Goal: Information Seeking & Learning: Learn about a topic

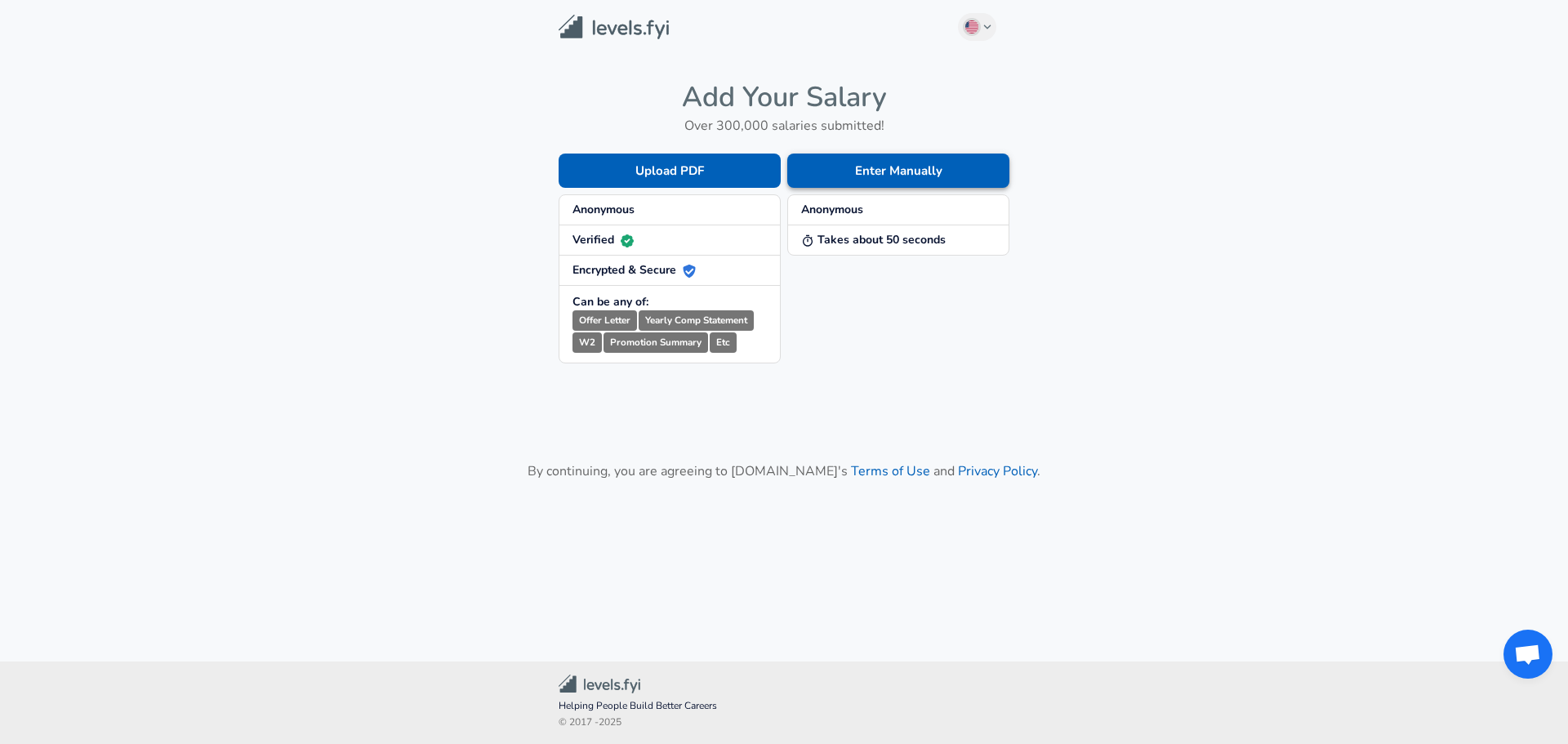
click at [860, 174] on button "Enter Manually" at bounding box center [898, 171] width 223 height 34
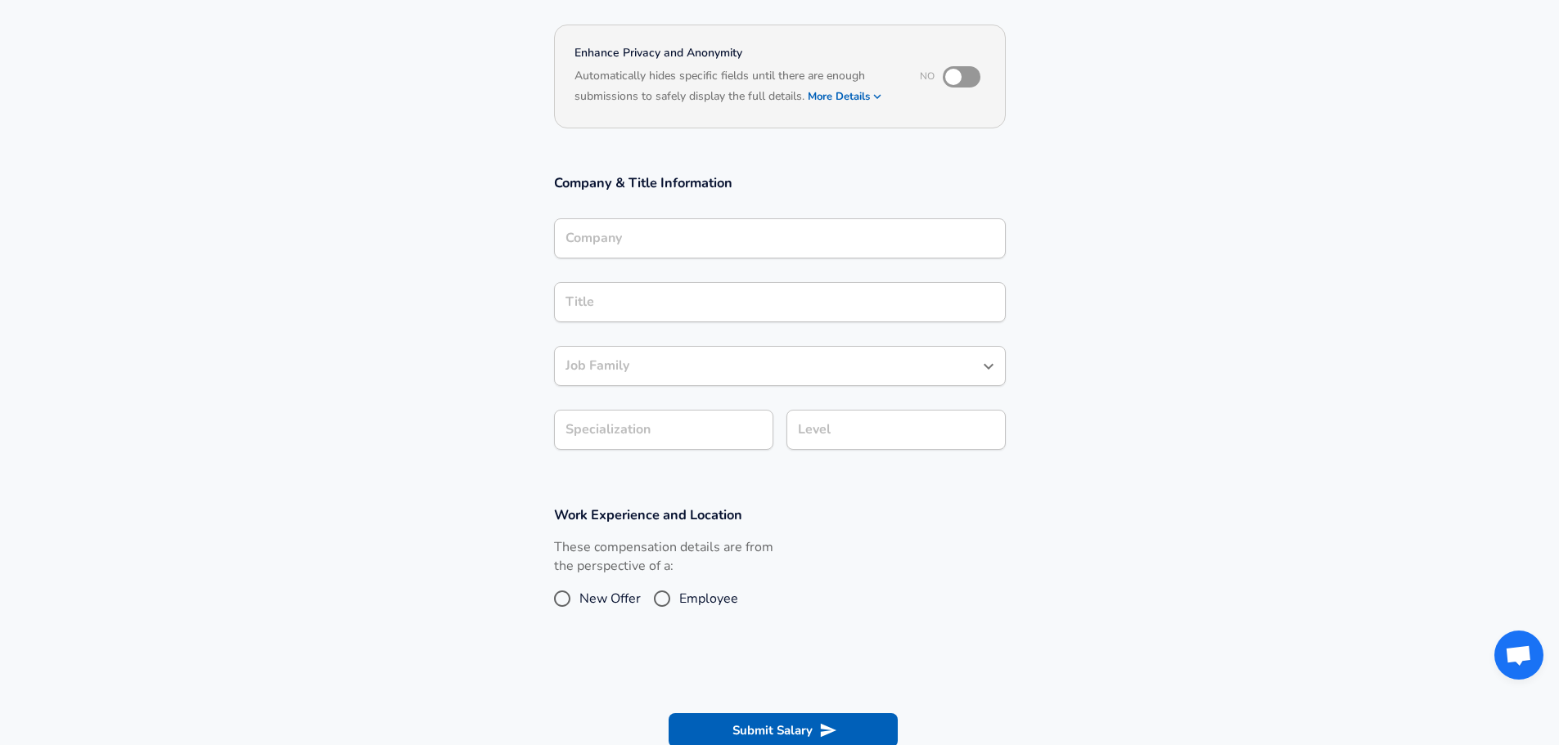
click at [700, 221] on div "Company" at bounding box center [780, 238] width 452 height 40
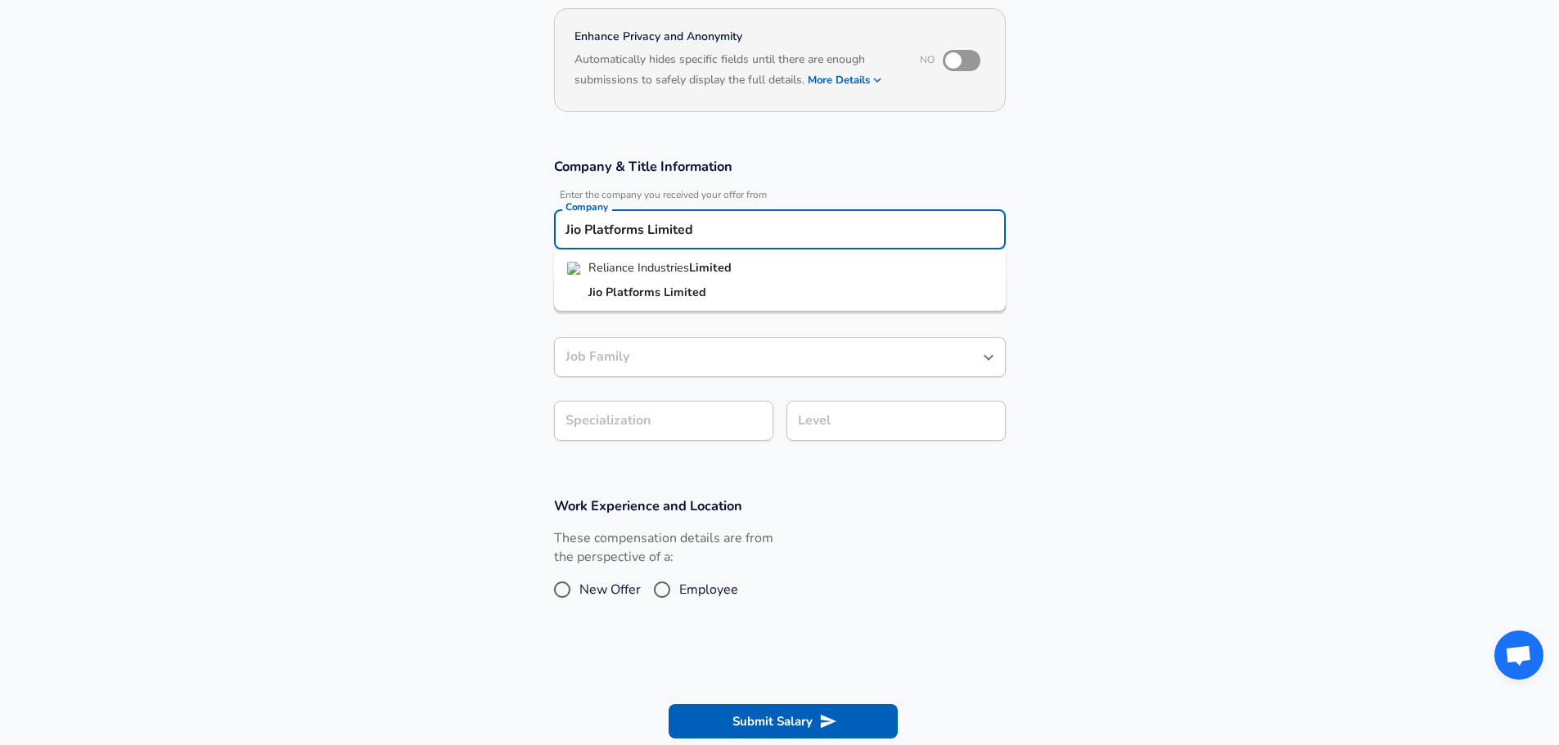
click at [673, 292] on strong "Limited" at bounding box center [685, 292] width 43 height 16
type input "Jio Platforms Limited"
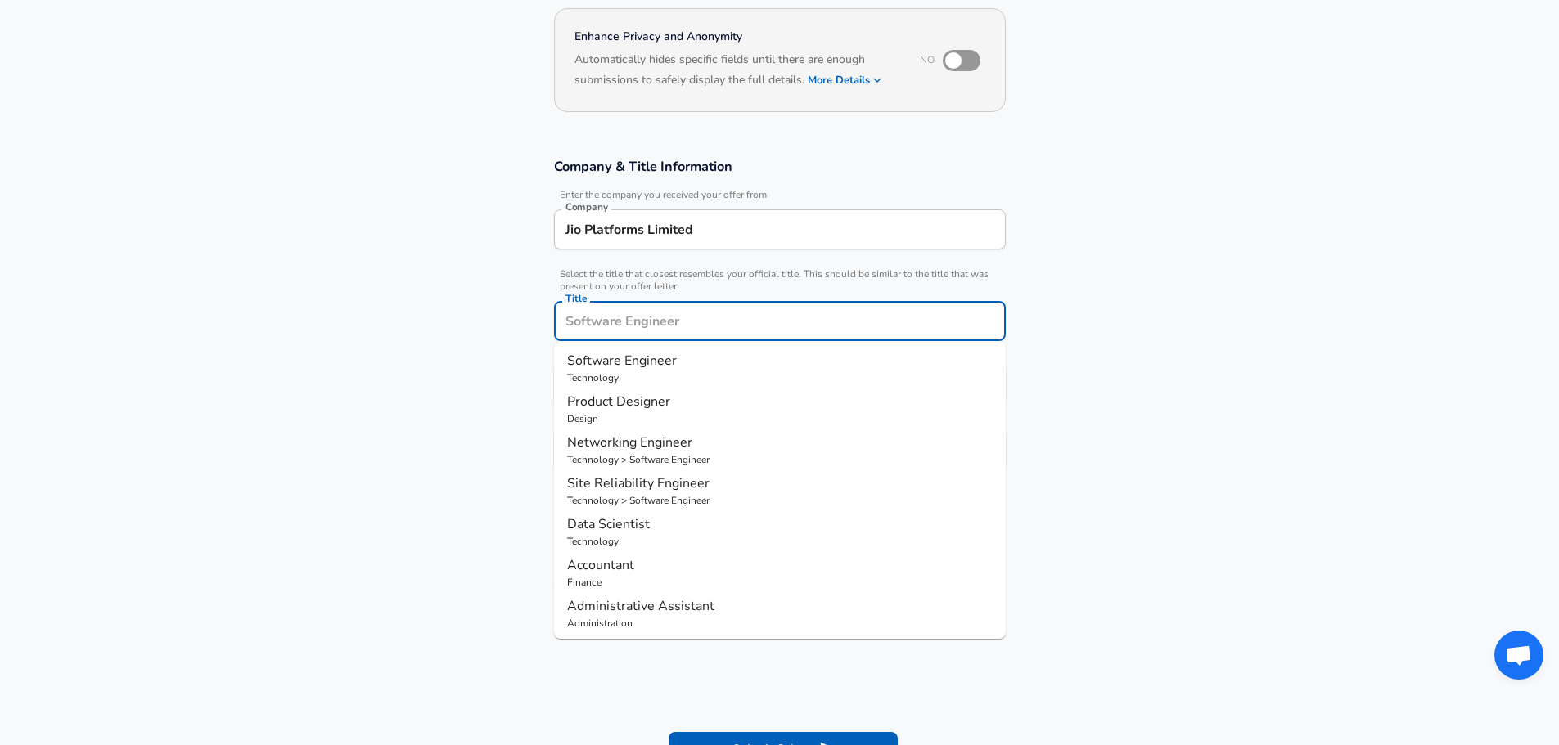
click at [673, 308] on input "Title" at bounding box center [779, 320] width 437 height 25
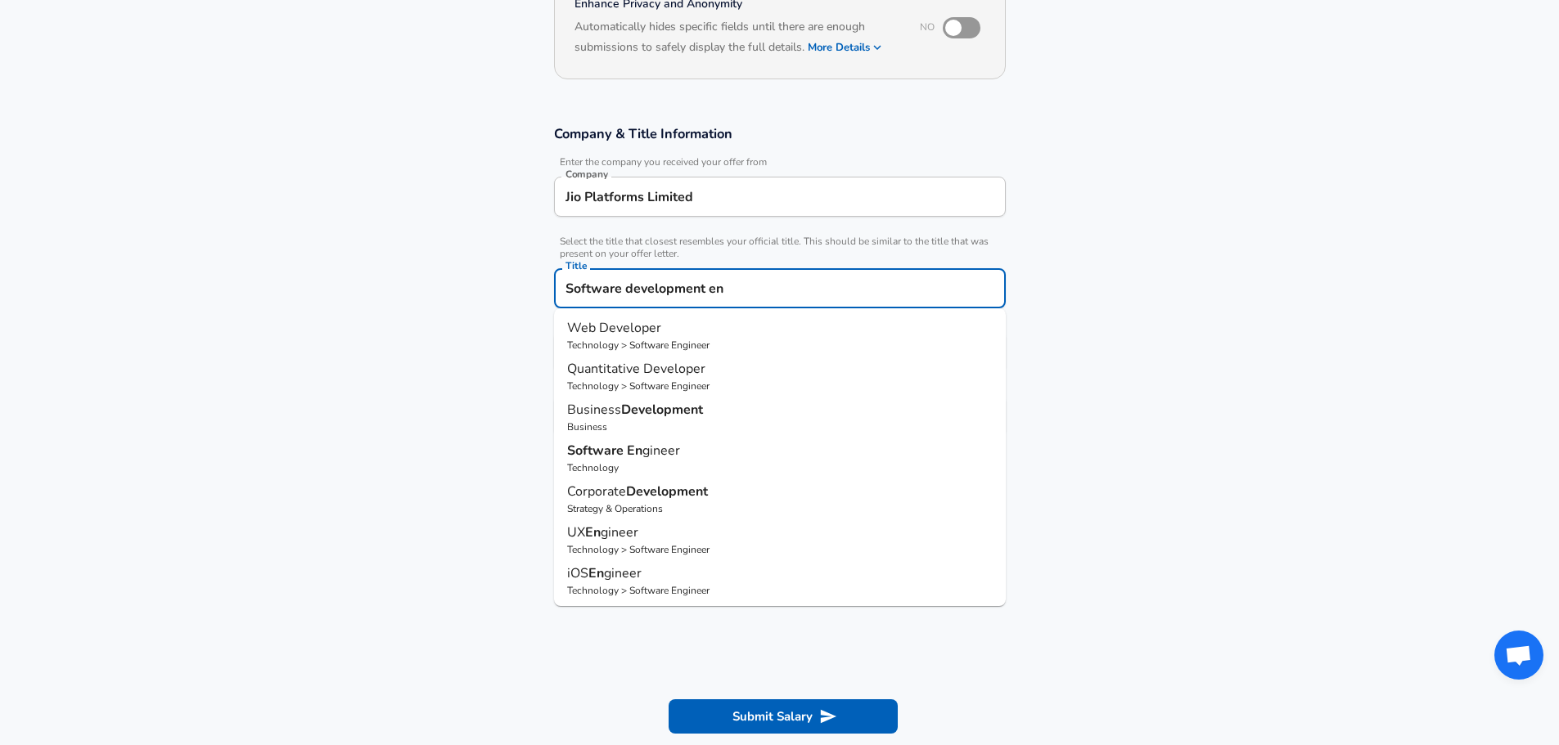
click at [654, 459] on span "gineer" at bounding box center [661, 451] width 38 height 18
type input "Software Engineer"
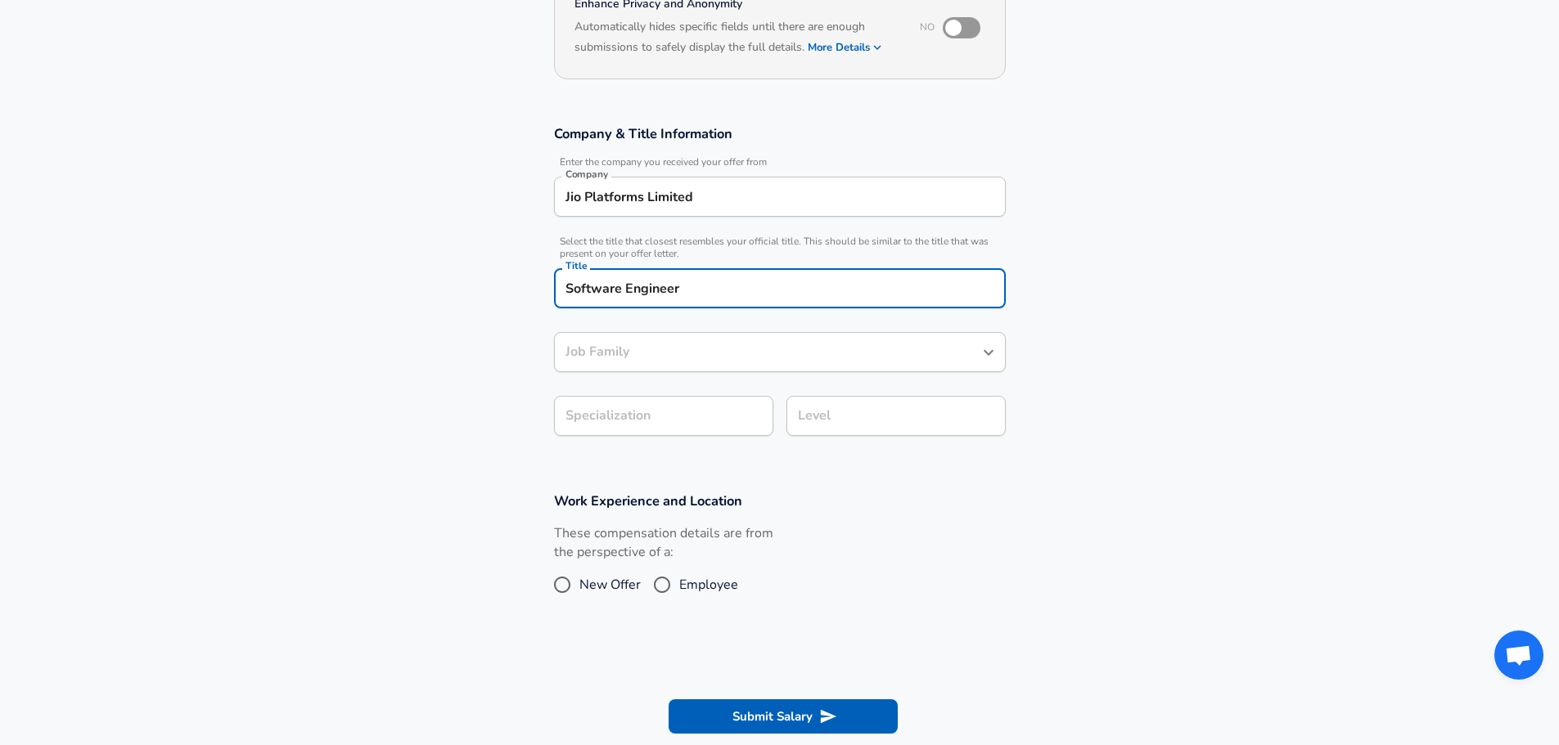
type input "Software Engineer"
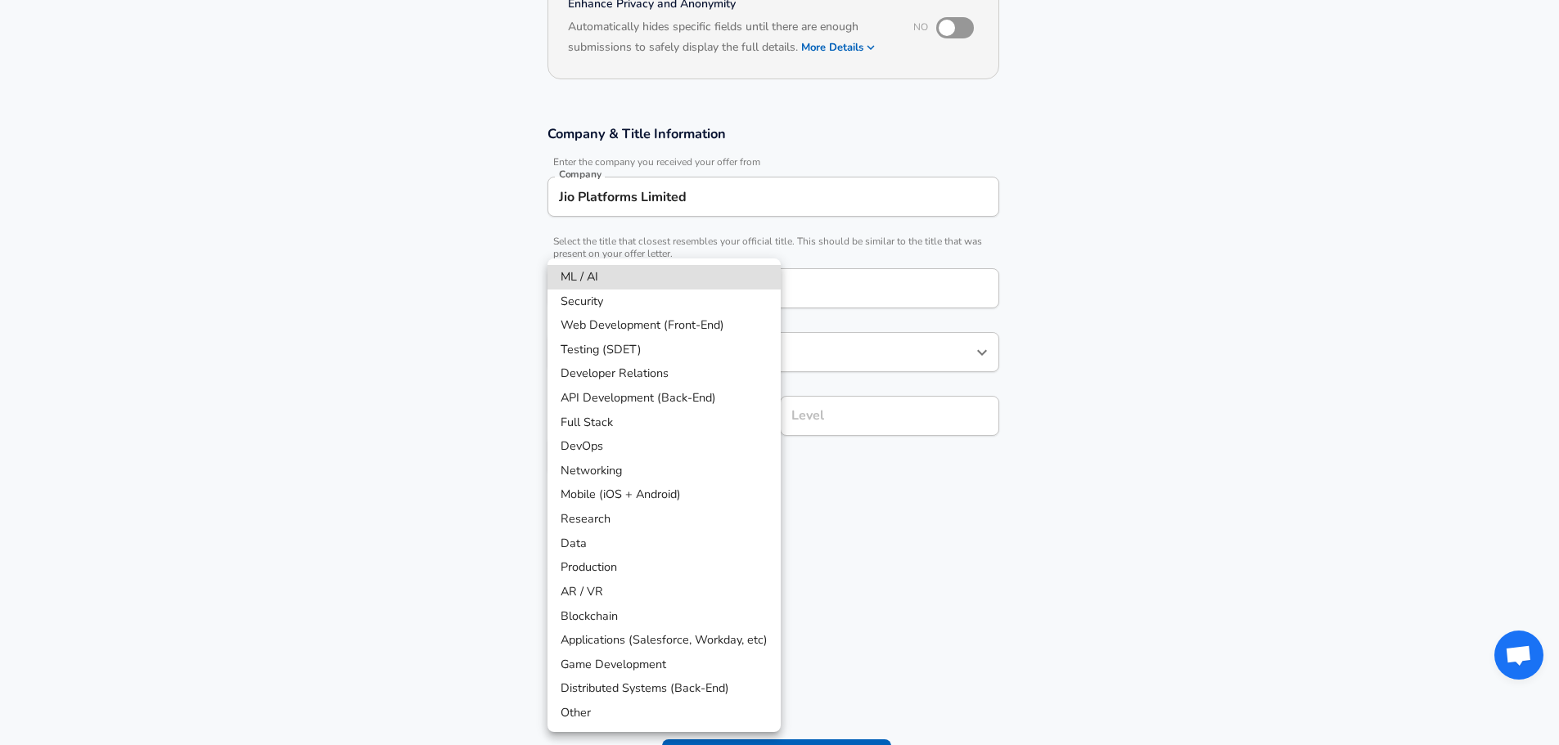
click at [659, 418] on body "English (US) Change Restart Add Your Salary Upload your offer letter to verify …" at bounding box center [779, 186] width 1559 height 745
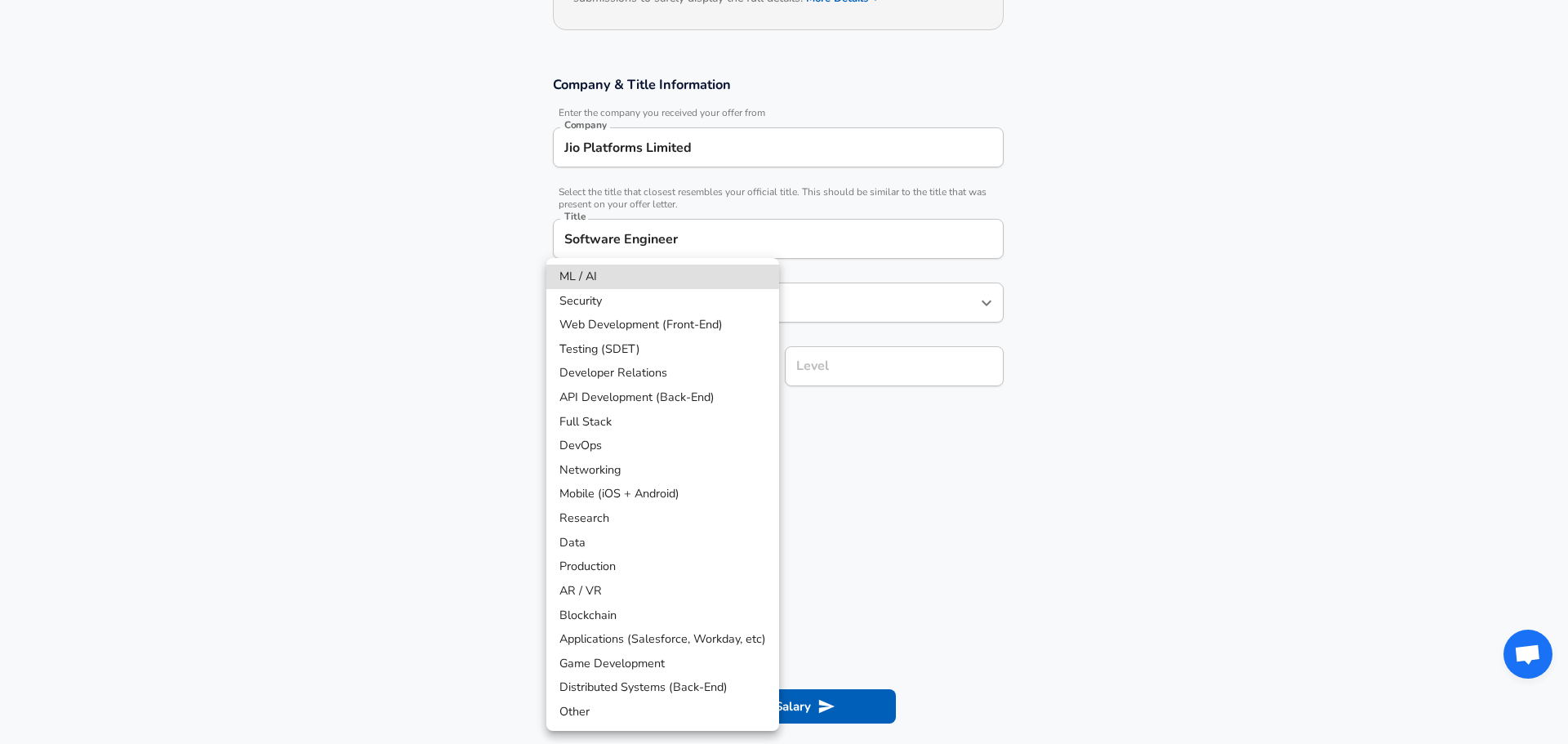
click at [690, 325] on li "Web Development (Front-End)" at bounding box center [662, 325] width 233 height 25
type input "Web Development (Front-End)"
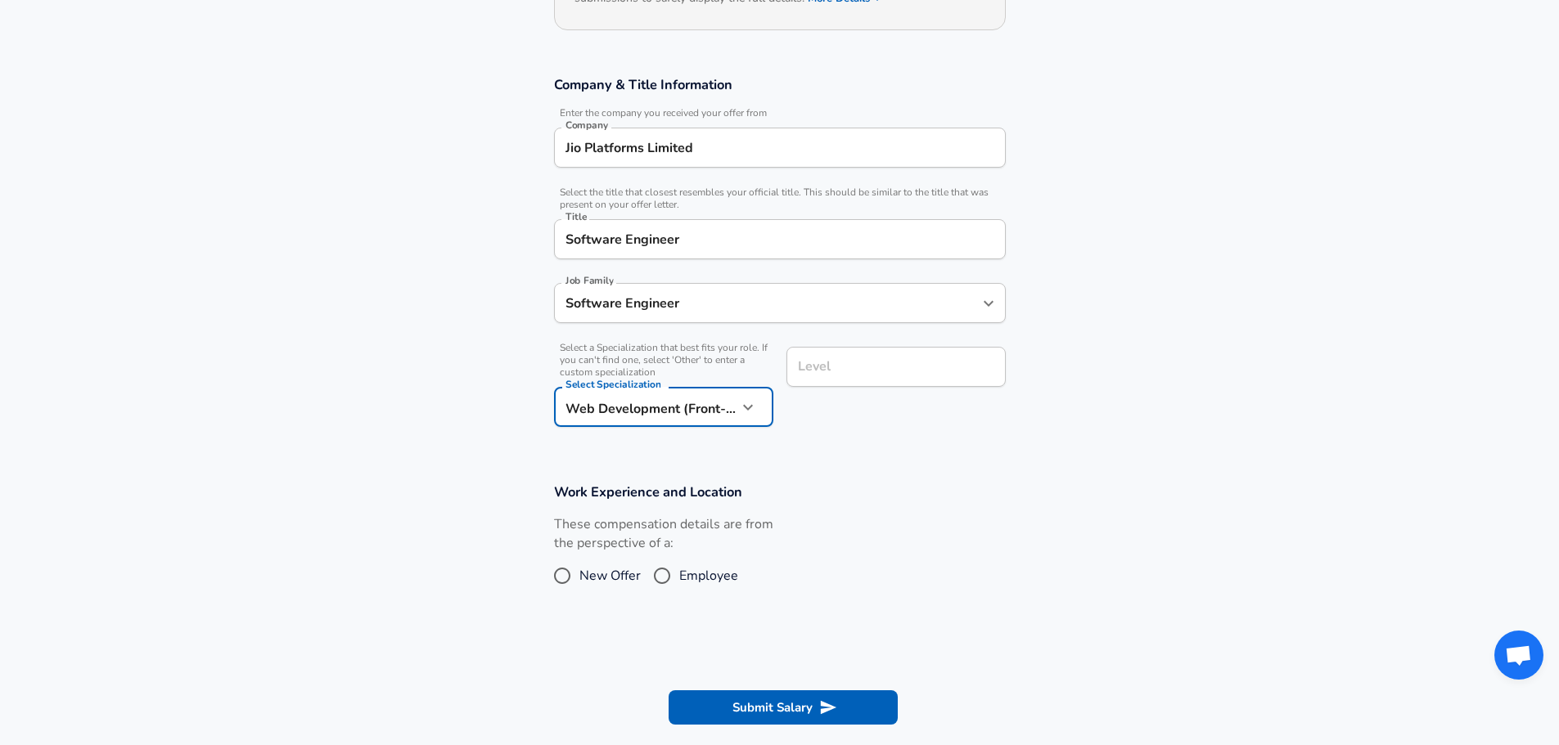
click at [837, 368] on input "Level" at bounding box center [896, 366] width 205 height 25
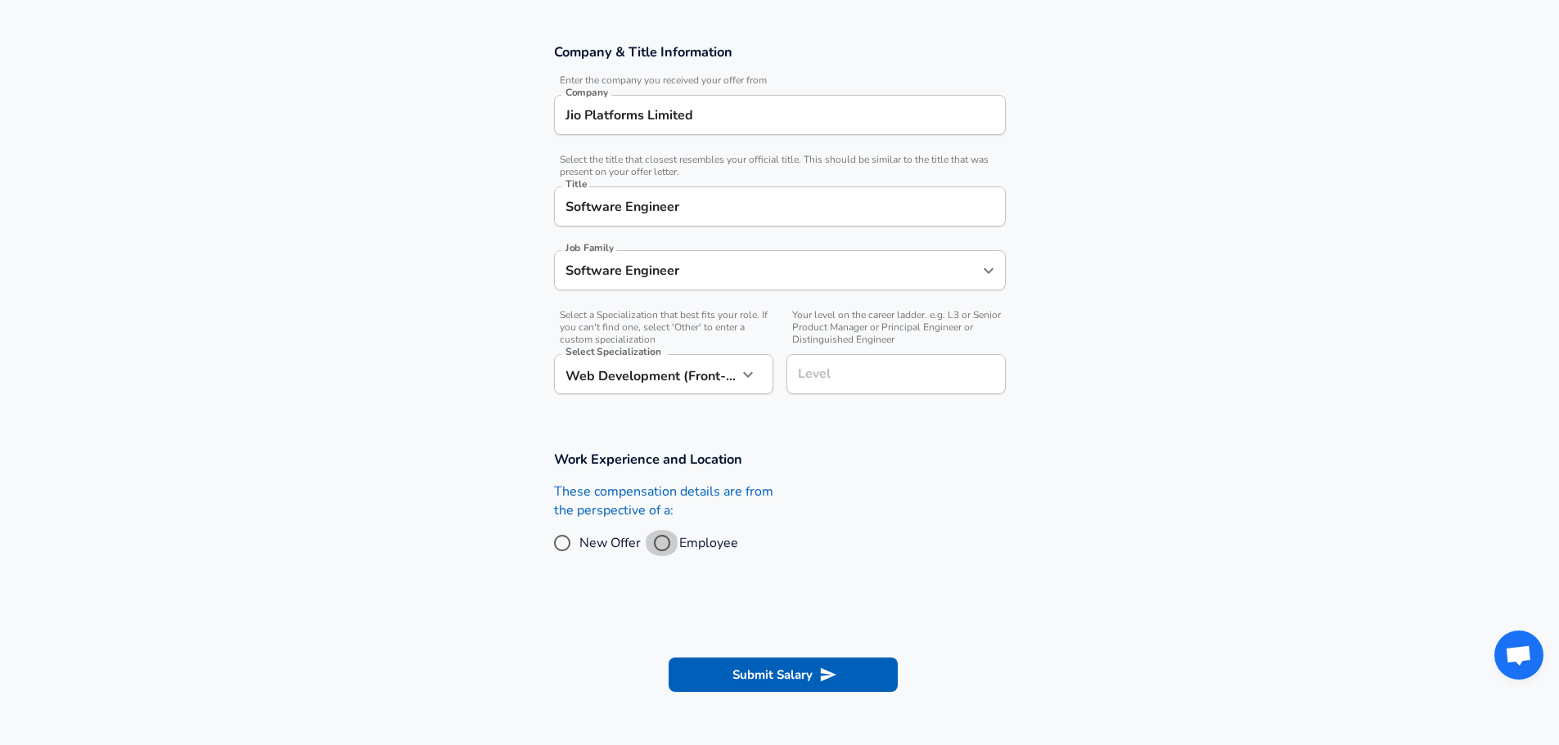
click at [656, 538] on input "Employee" at bounding box center [662, 543] width 34 height 26
radio input "true"
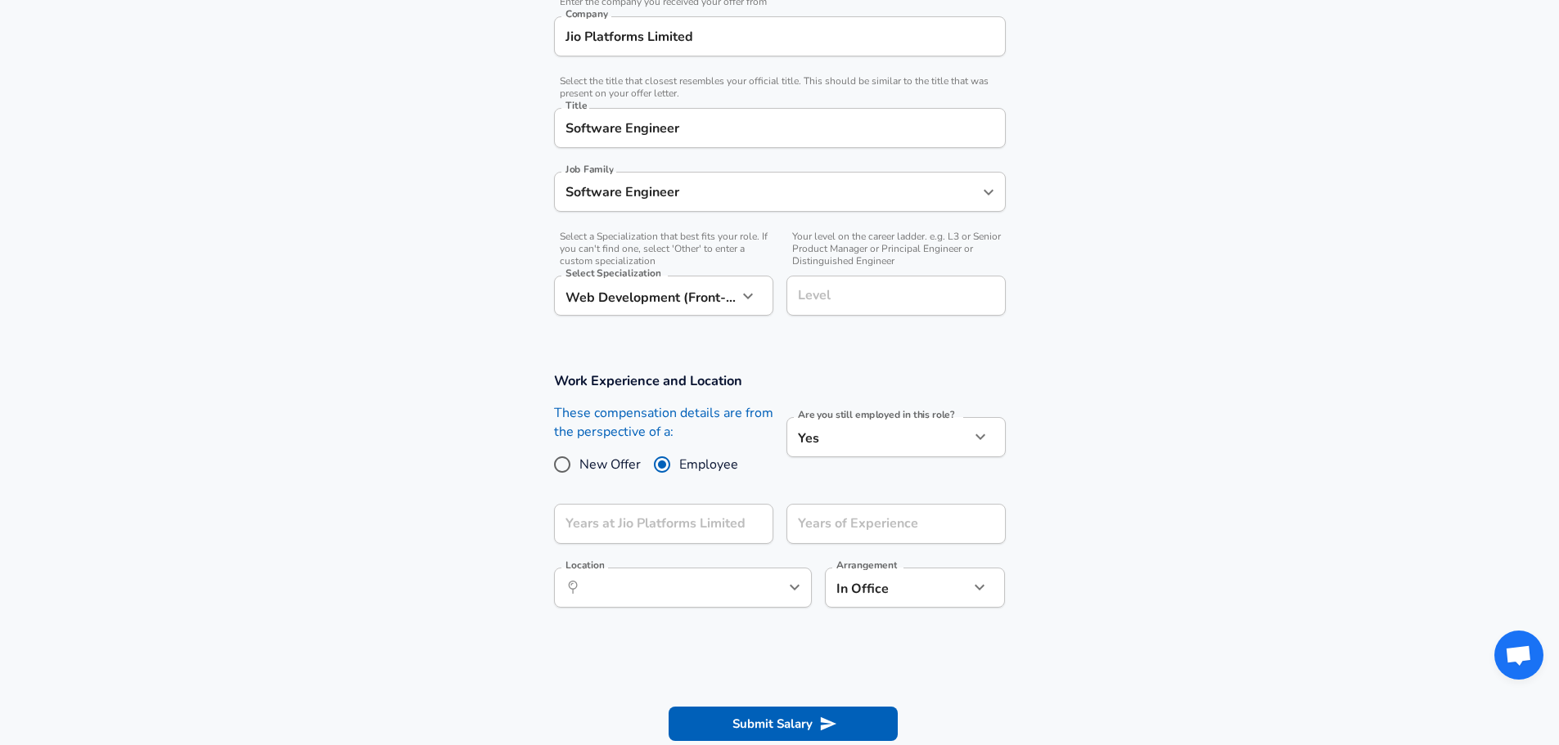
scroll to position [403, 0]
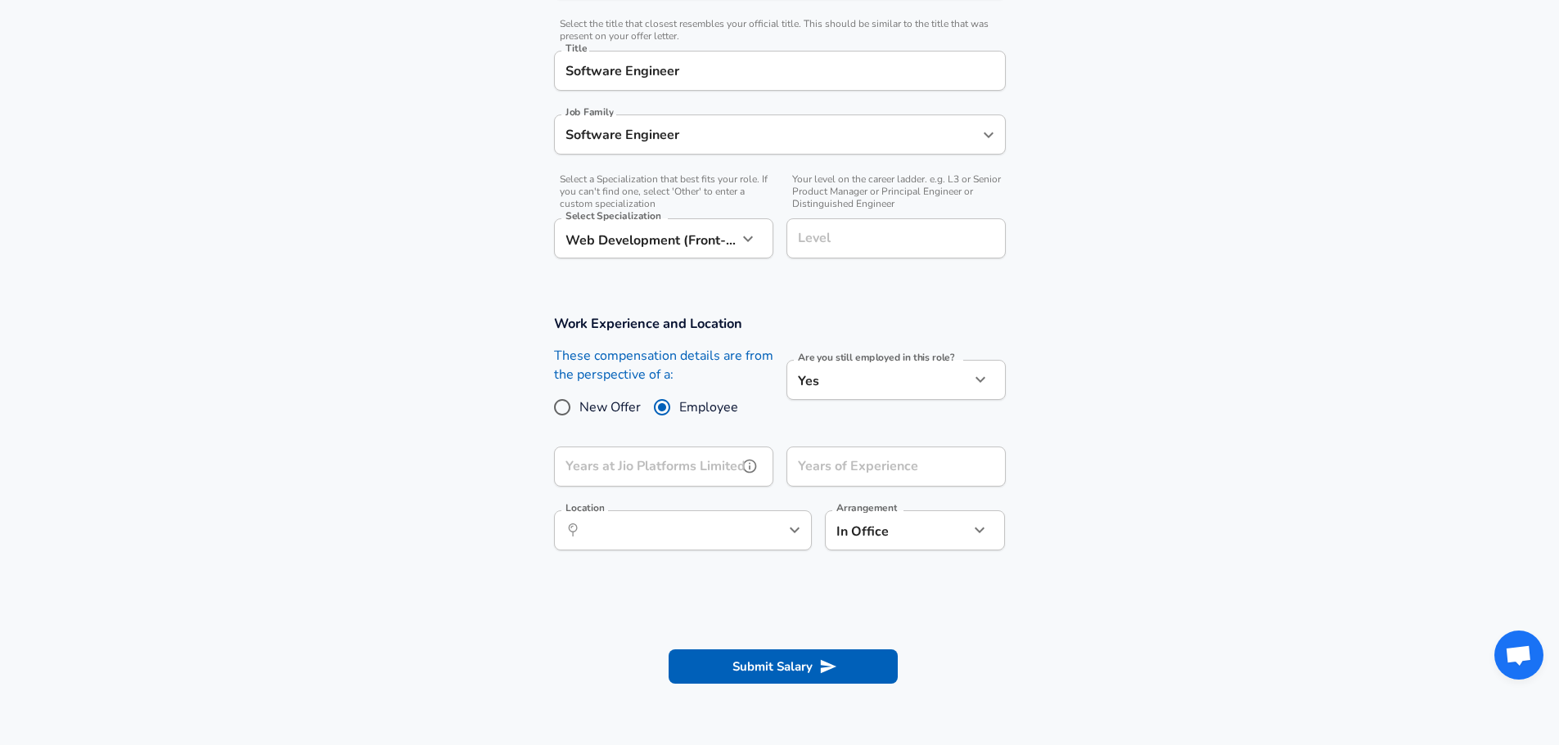
click at [719, 469] on input "Years at Jio Platforms Limited" at bounding box center [645, 467] width 183 height 40
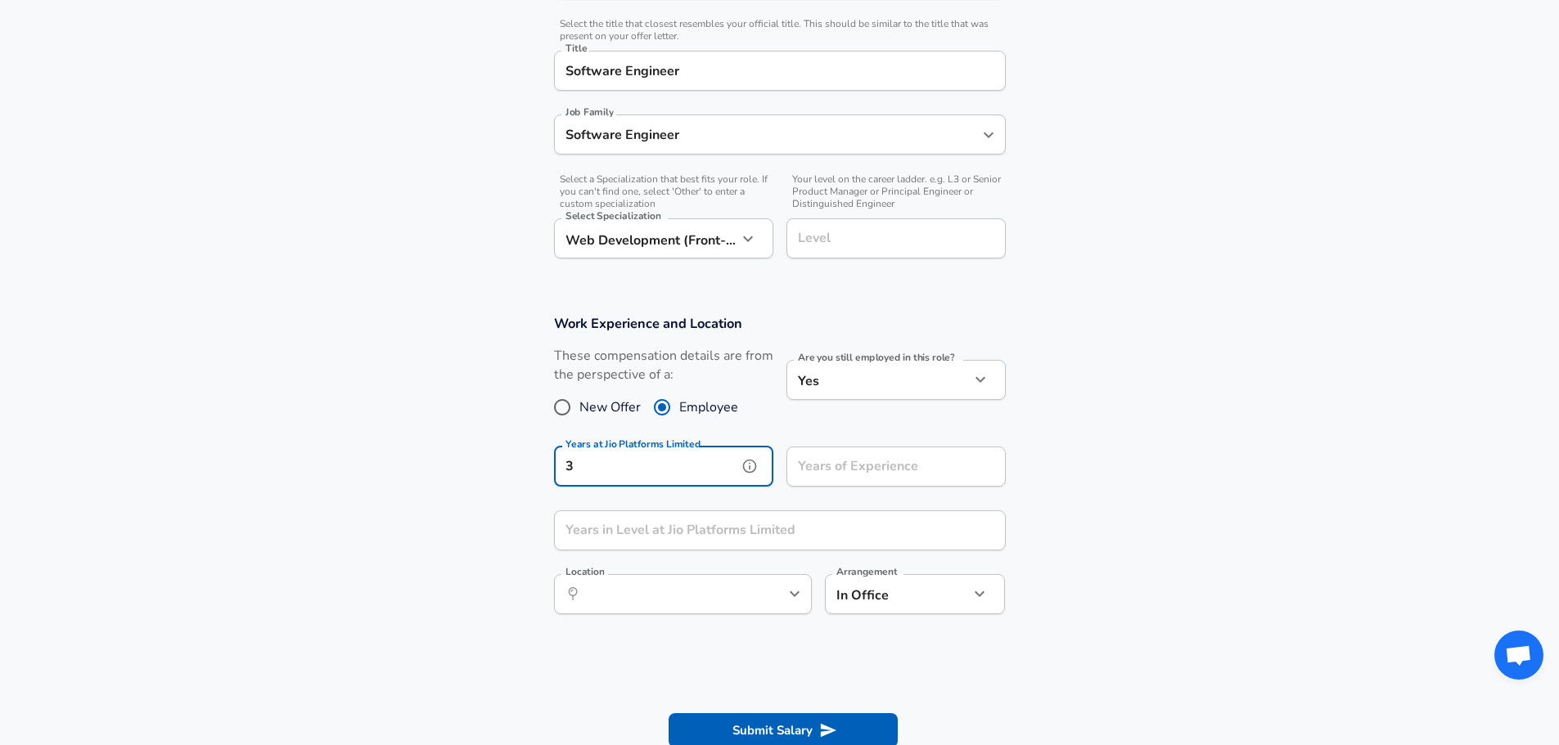
type input "3"
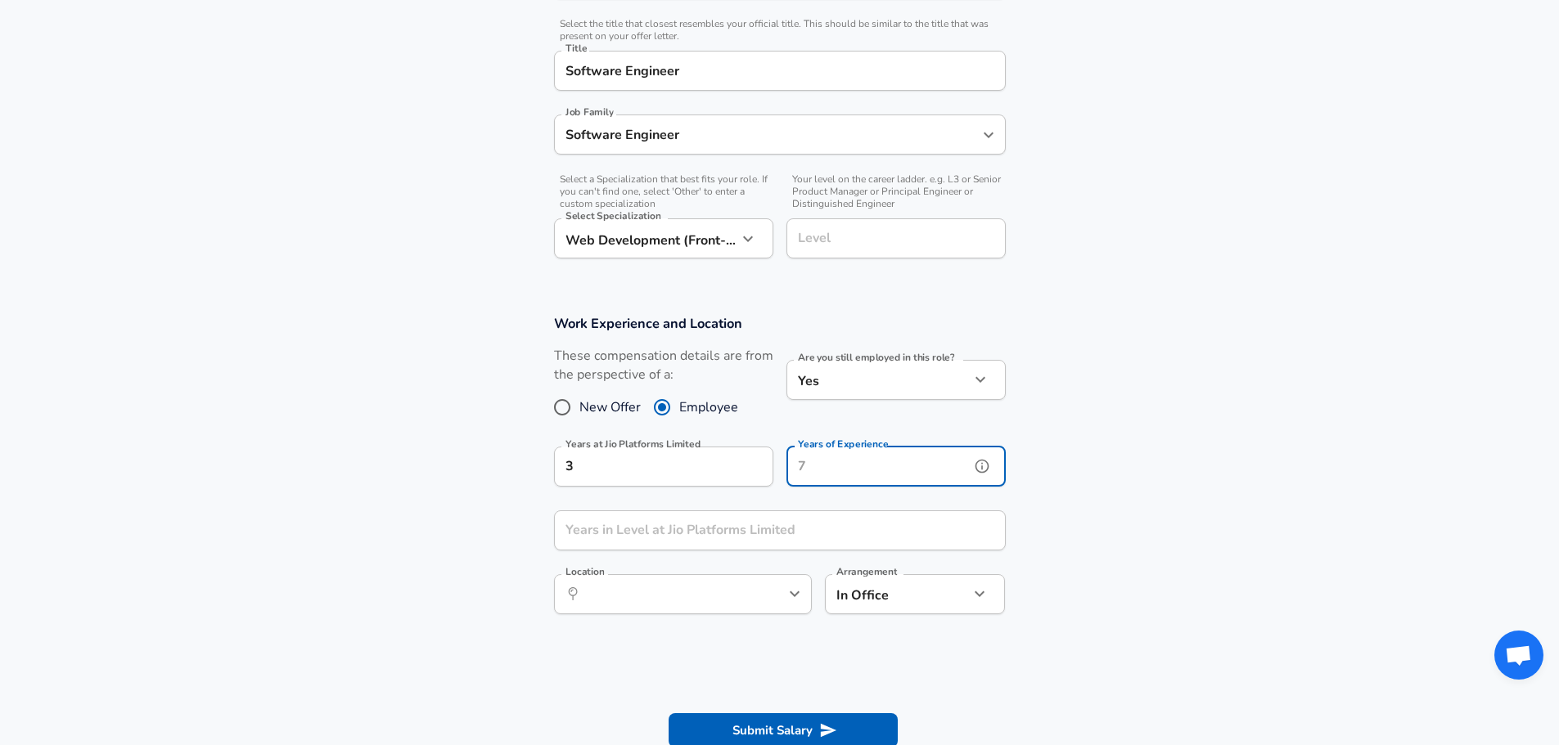
click at [817, 466] on div "Years of Experience Years of Experience" at bounding box center [895, 469] width 219 height 44
type input "3"
click at [750, 526] on div "Years in Level at Jio Platforms Limited Years in Level at Jio Platforms Limited" at bounding box center [780, 533] width 452 height 44
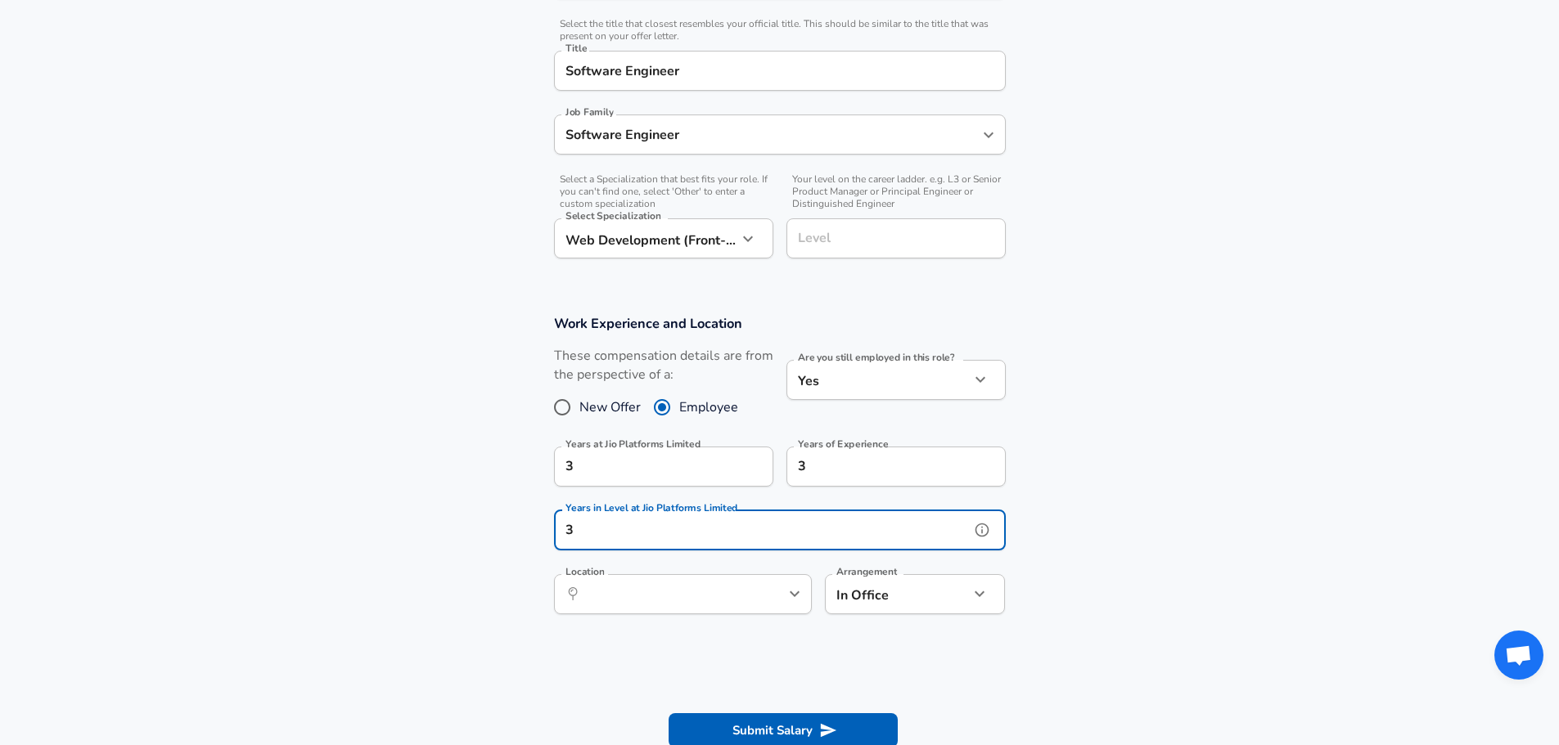
type input "3"
click at [712, 595] on input "Location" at bounding box center [665, 594] width 168 height 25
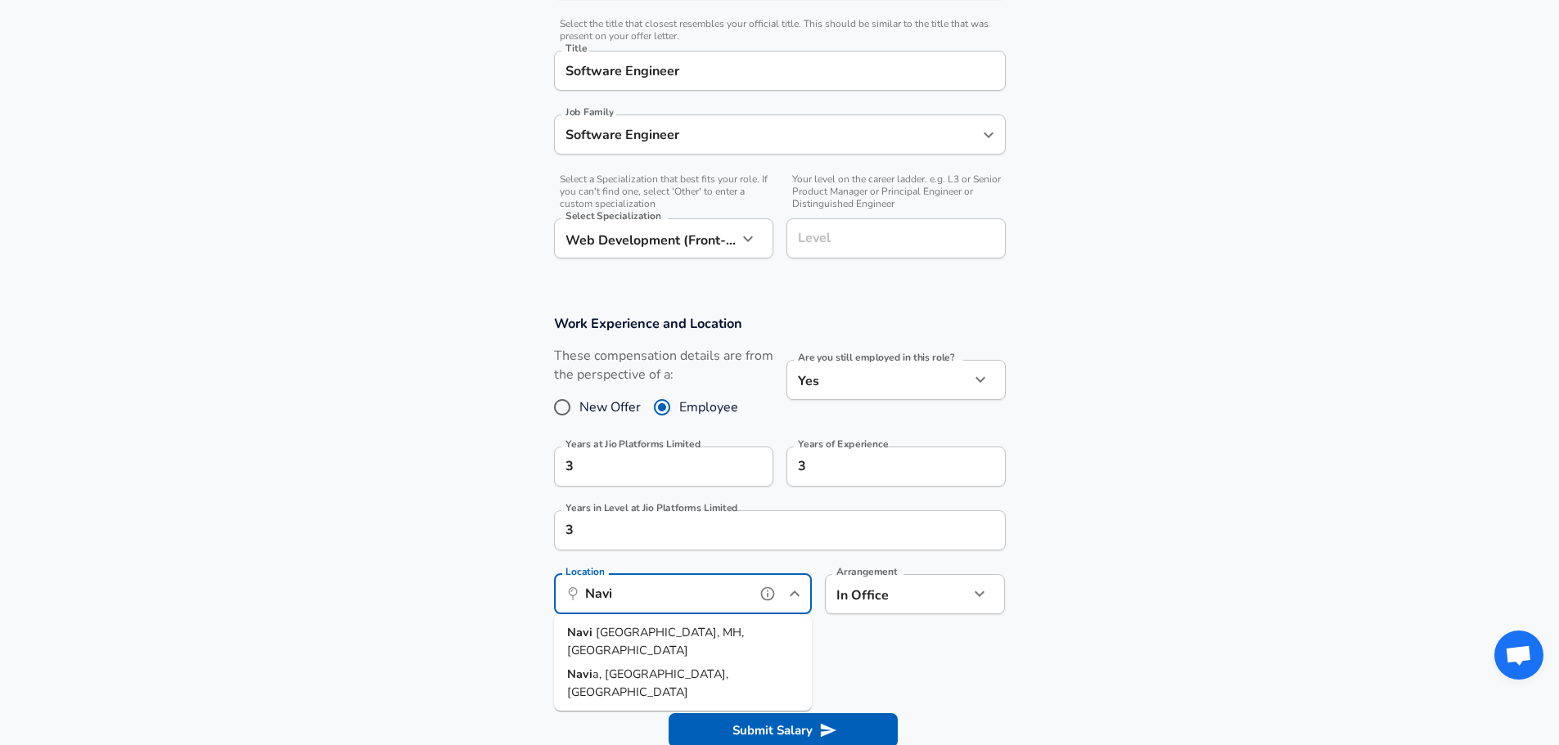
click at [655, 626] on span "[GEOGRAPHIC_DATA], MH, [GEOGRAPHIC_DATA]" at bounding box center [655, 641] width 177 height 34
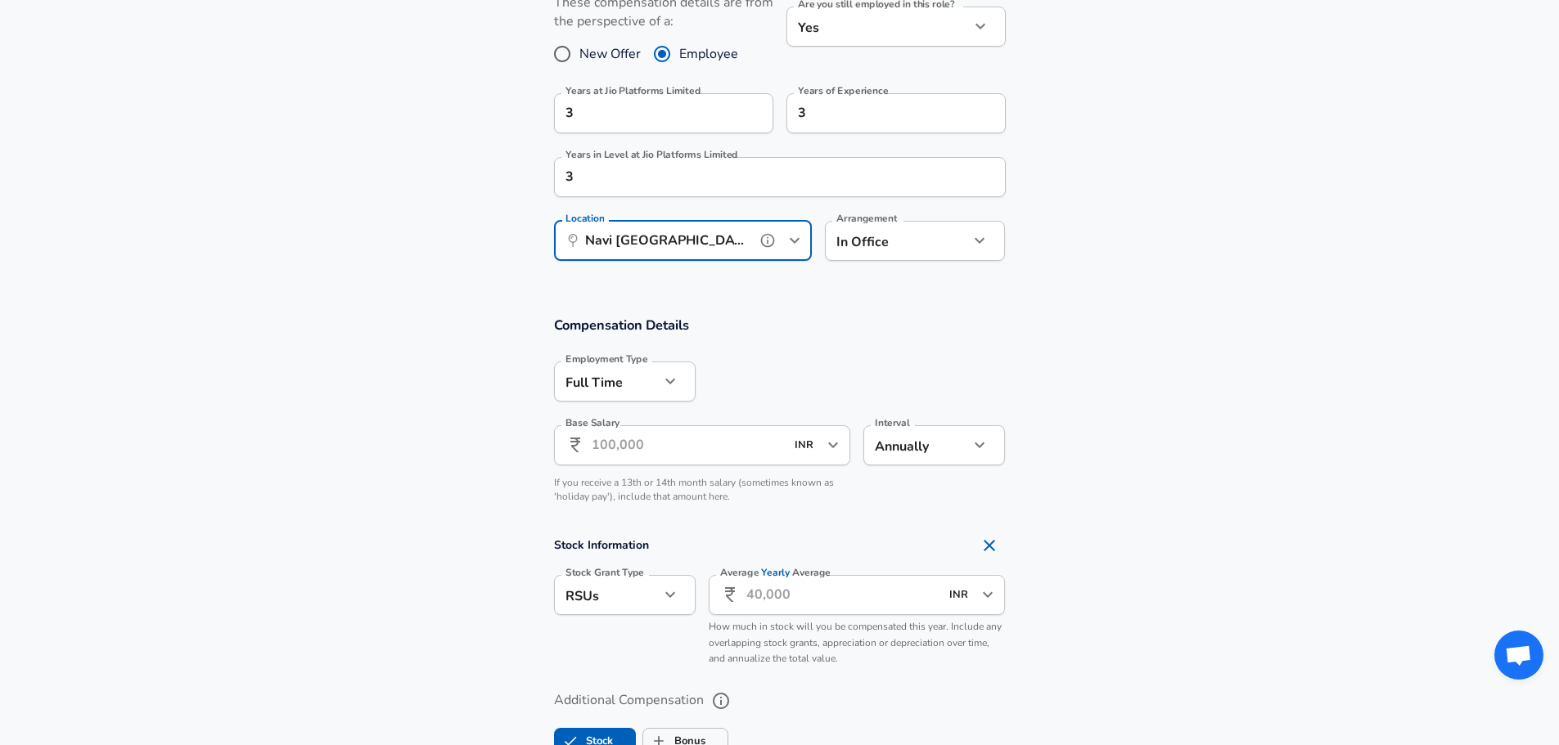
scroll to position [812, 0]
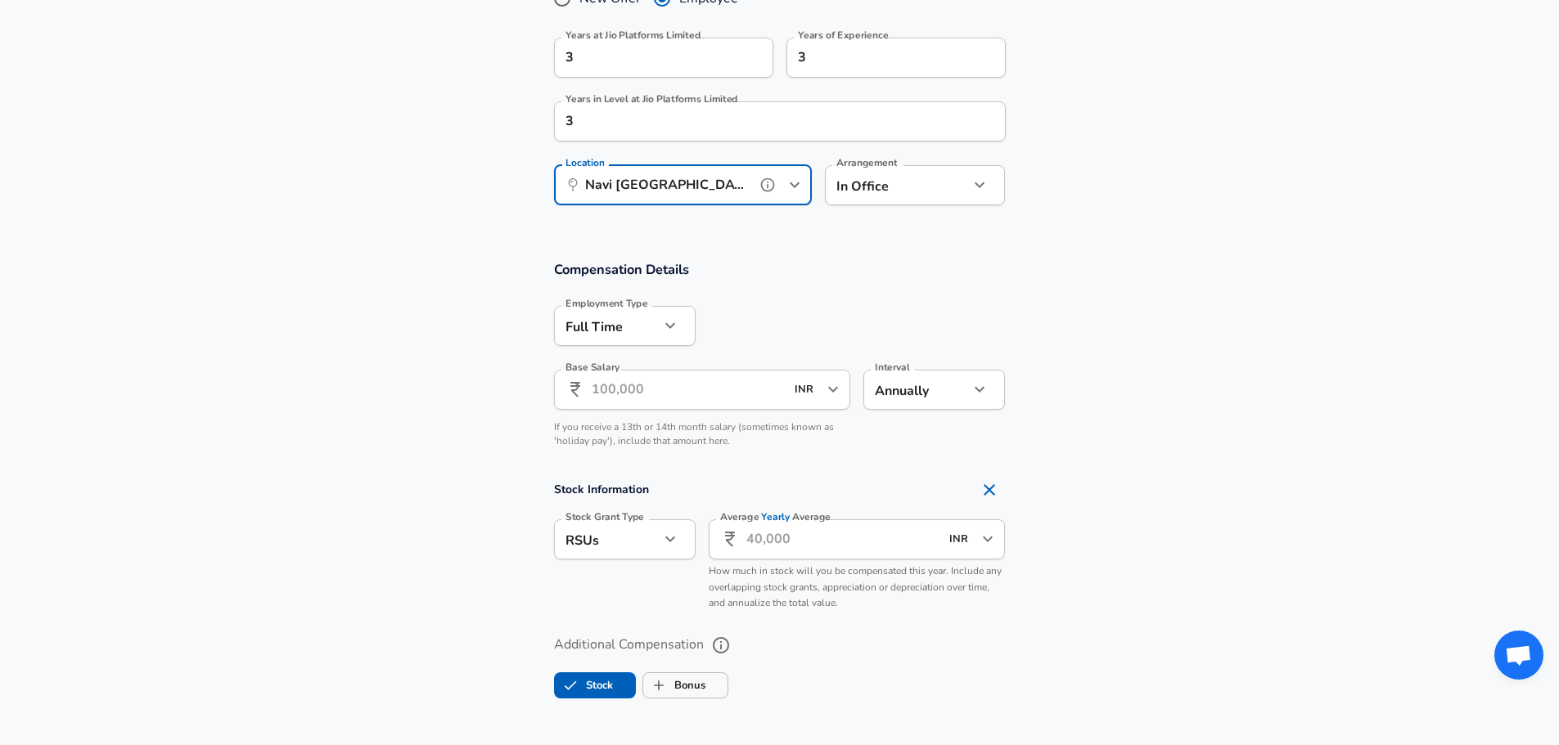
type input "Navi Mumbai, MH, India"
click at [679, 388] on input "Base Salary" at bounding box center [689, 390] width 194 height 40
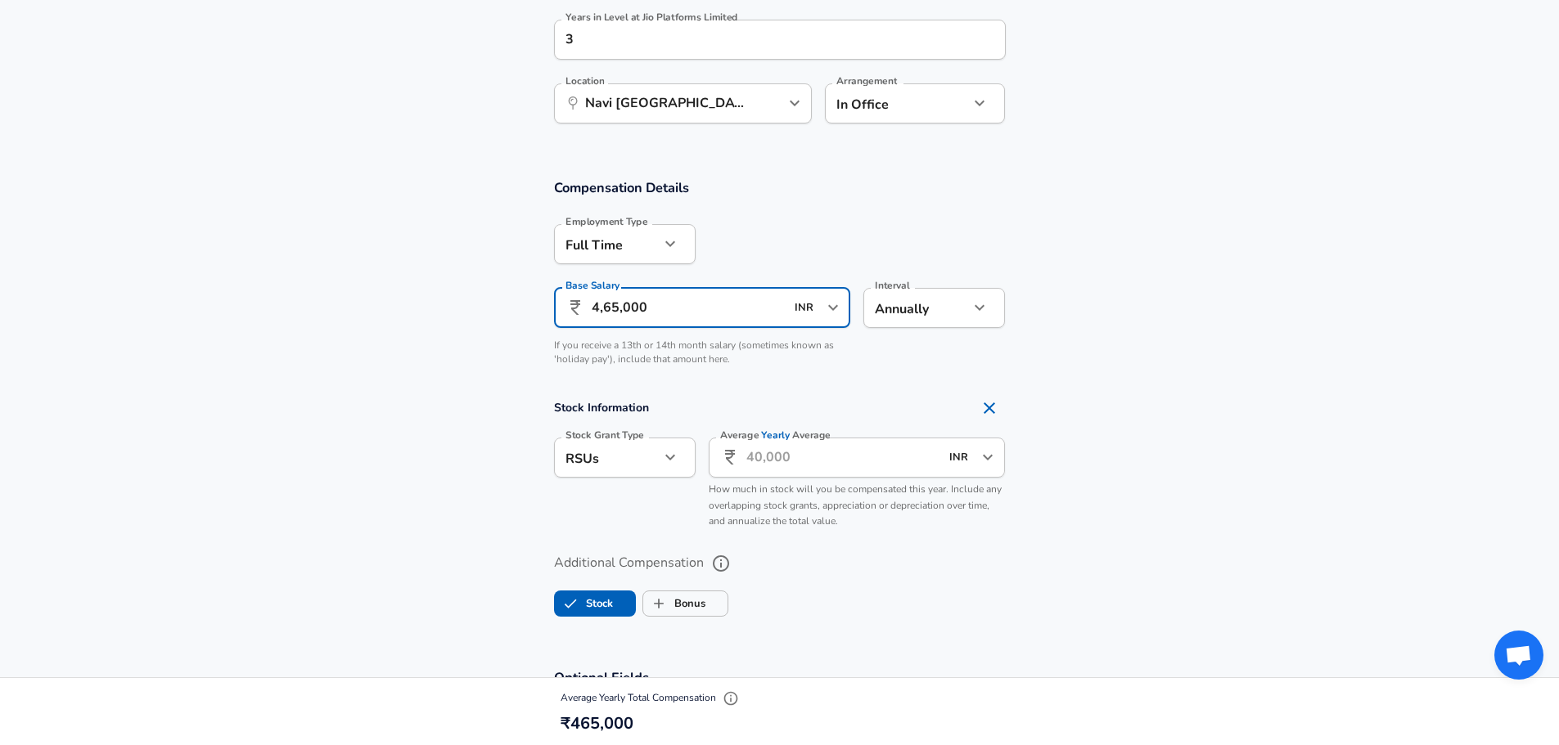
scroll to position [949, 0]
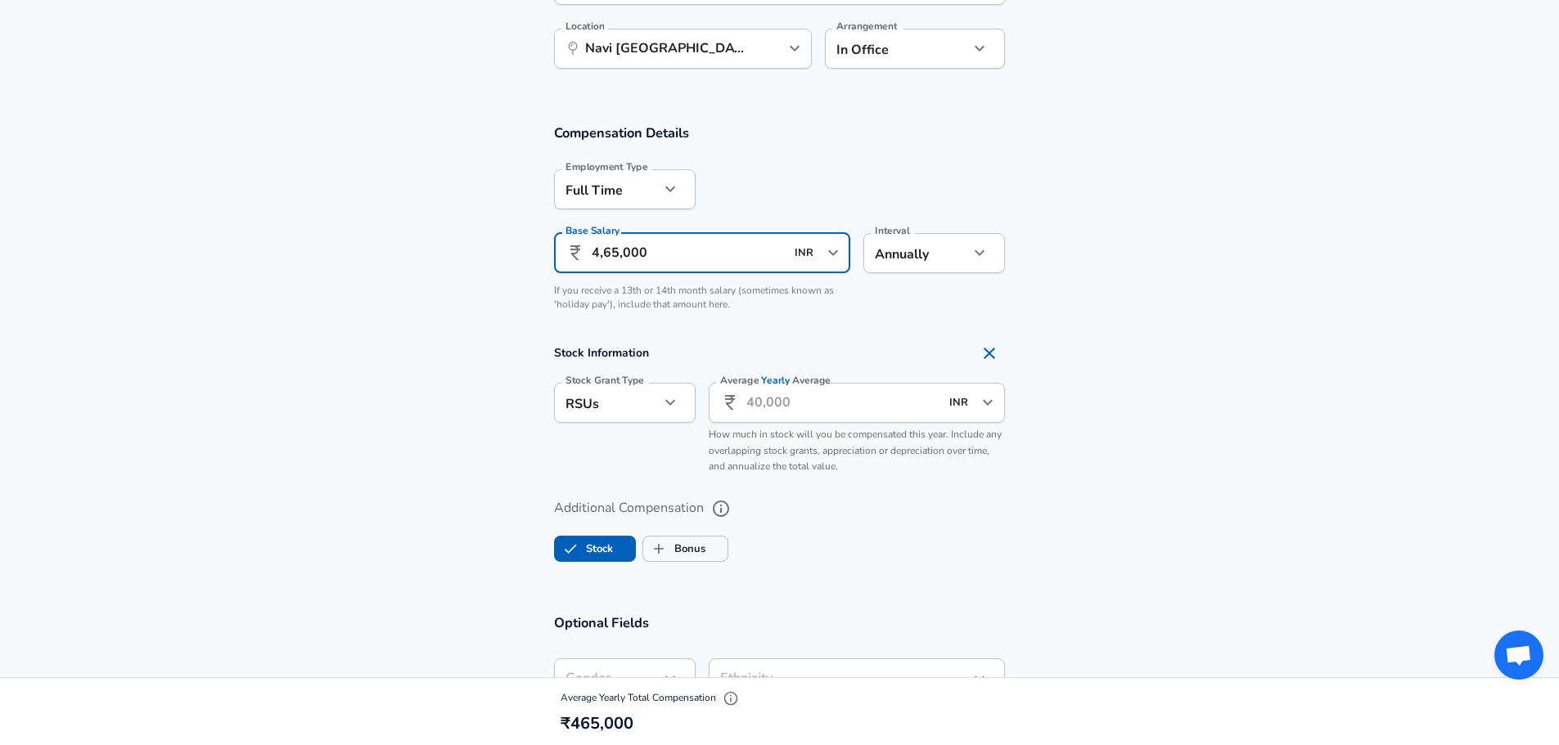
type input "4,65,000"
click at [807, 410] on input "Average Yearly Average" at bounding box center [843, 403] width 194 height 40
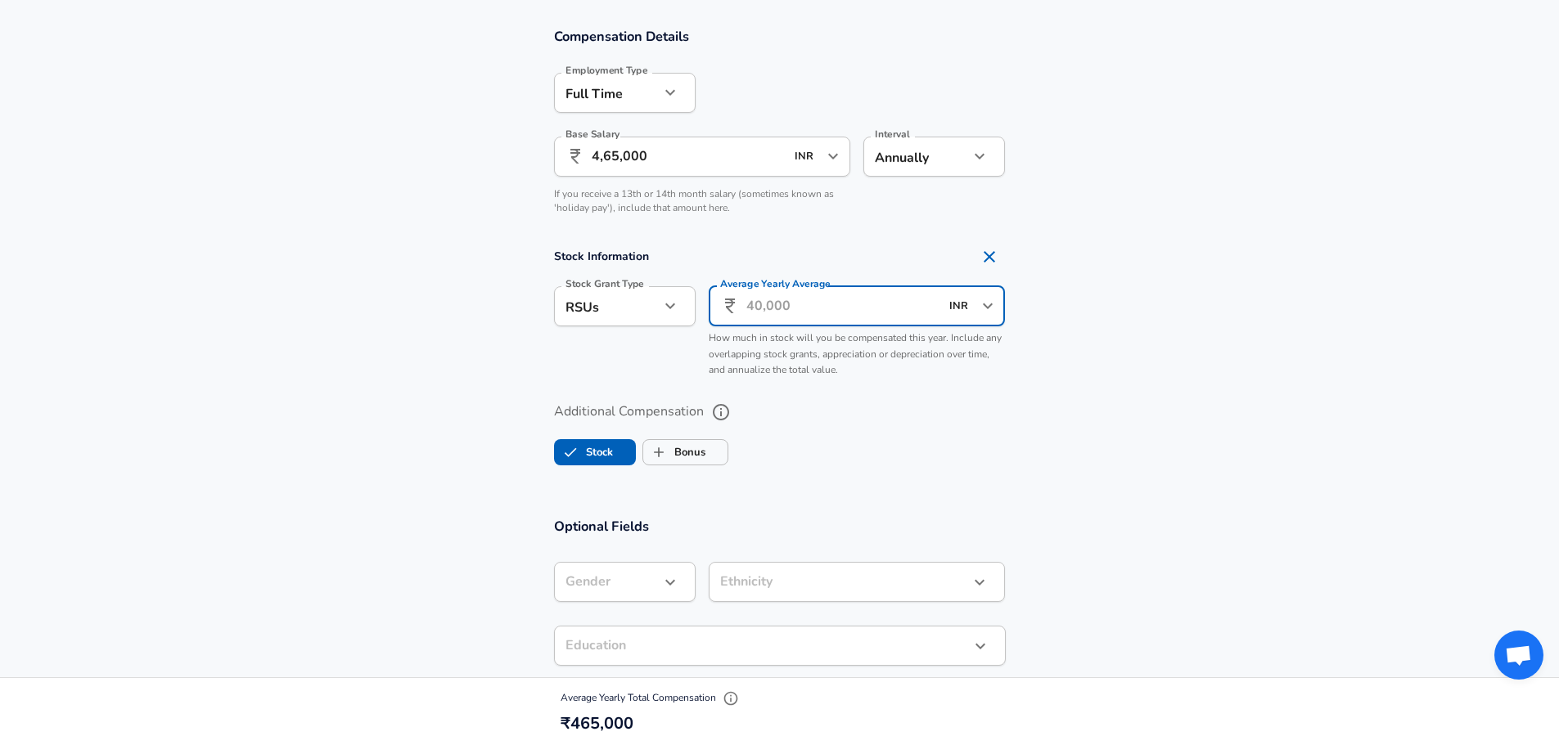
scroll to position [1086, 0]
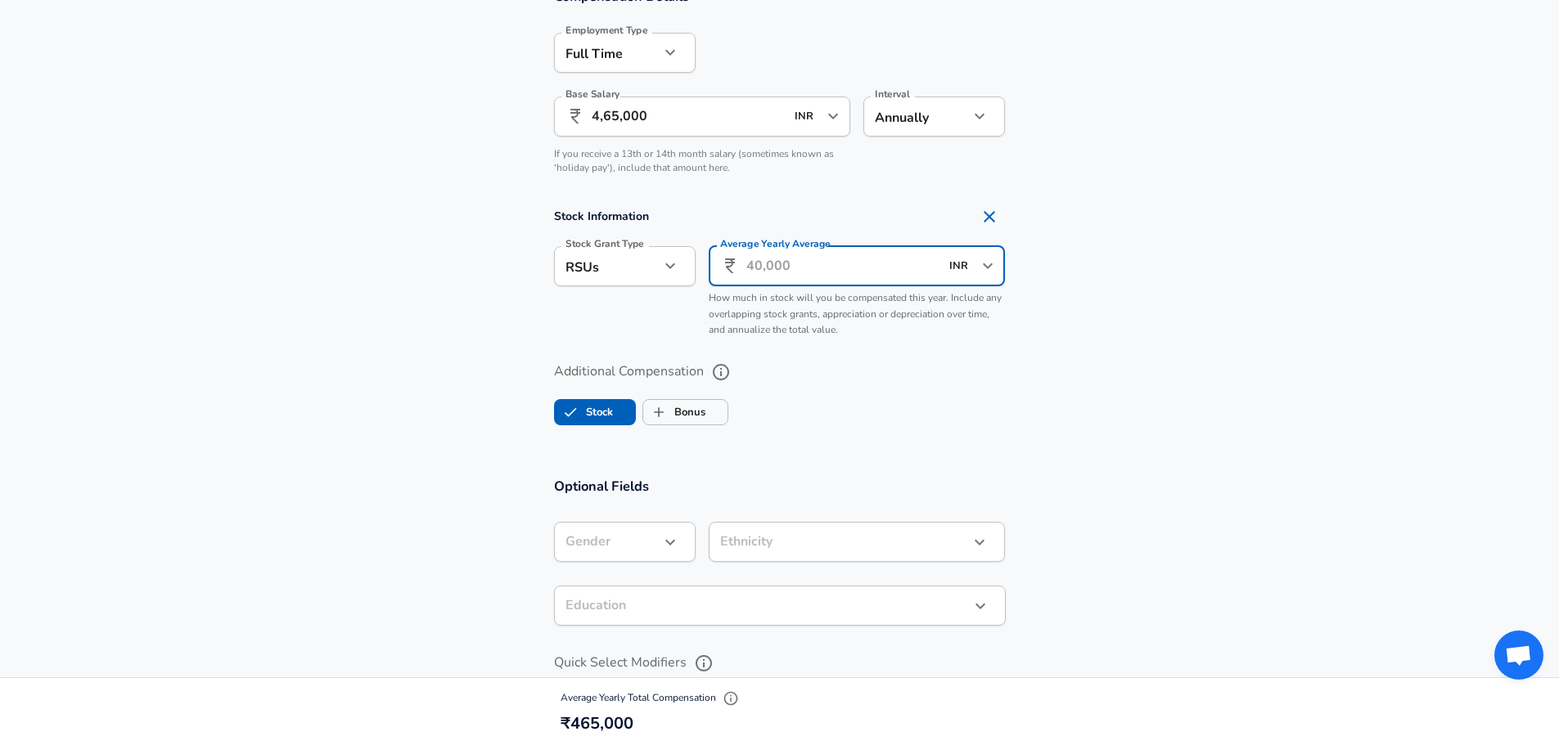
click at [615, 416] on span "Stock" at bounding box center [595, 412] width 82 height 31
checkbox input "false"
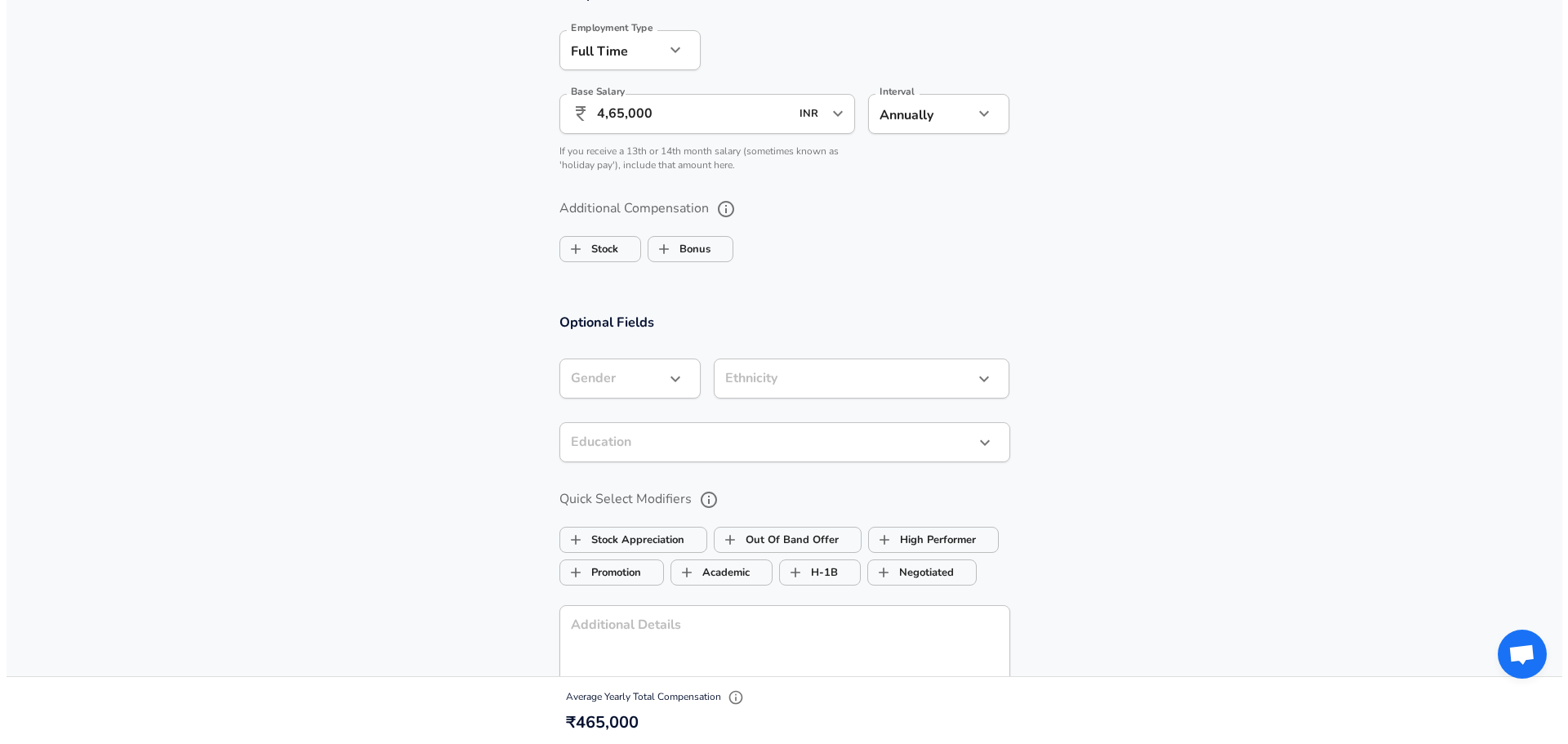
scroll to position [1220, 0]
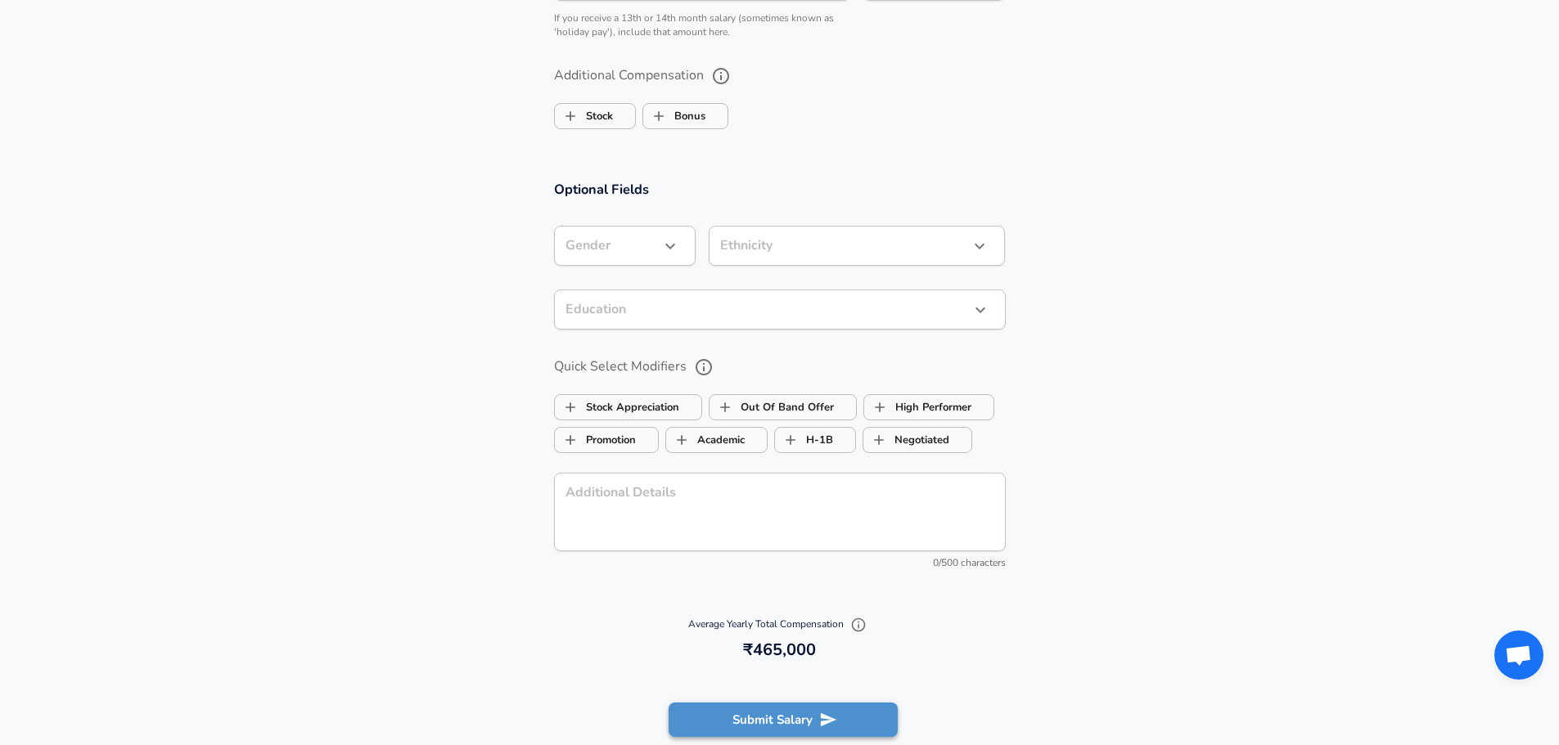
click at [827, 711] on icon "submit" at bounding box center [828, 720] width 18 height 18
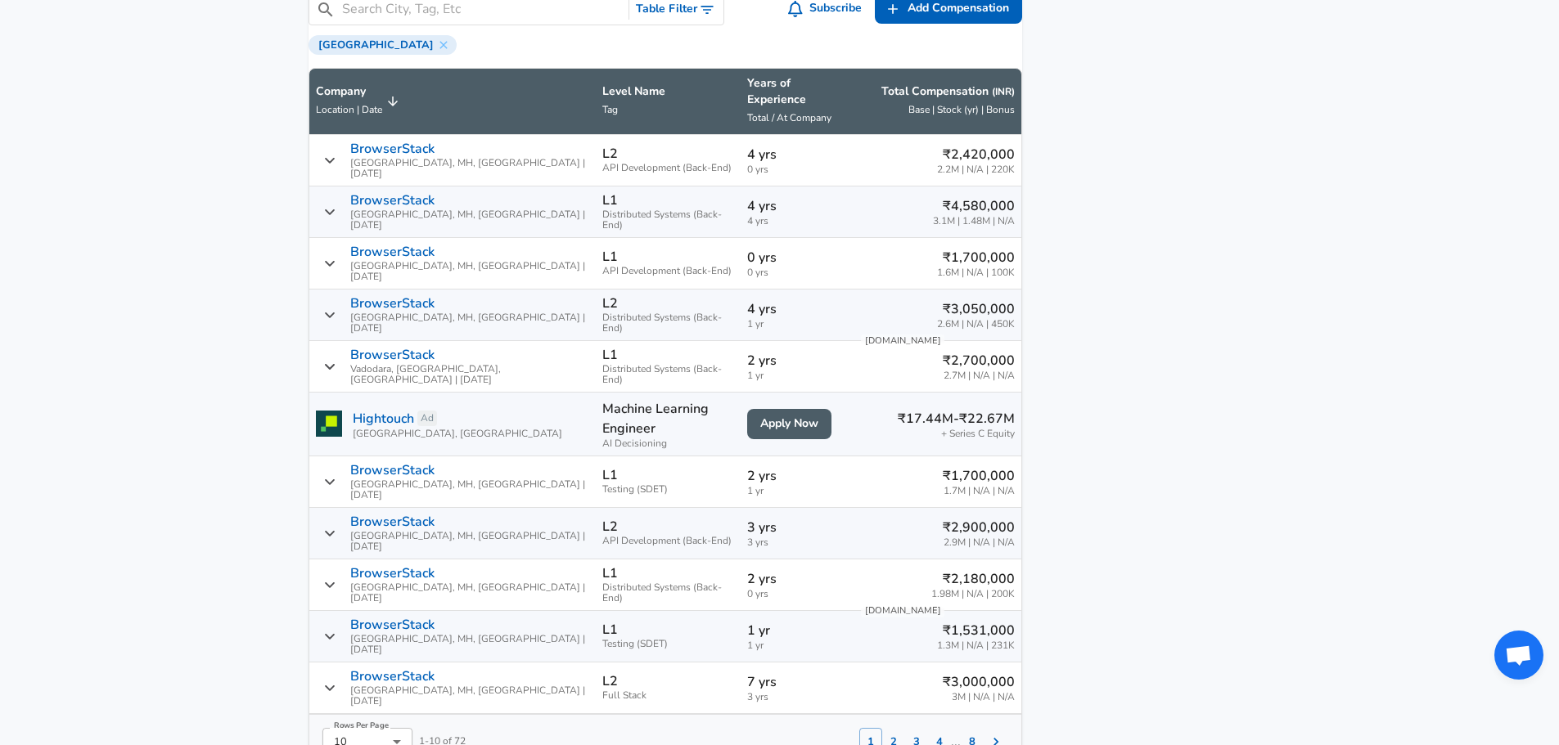
scroll to position [1091, 0]
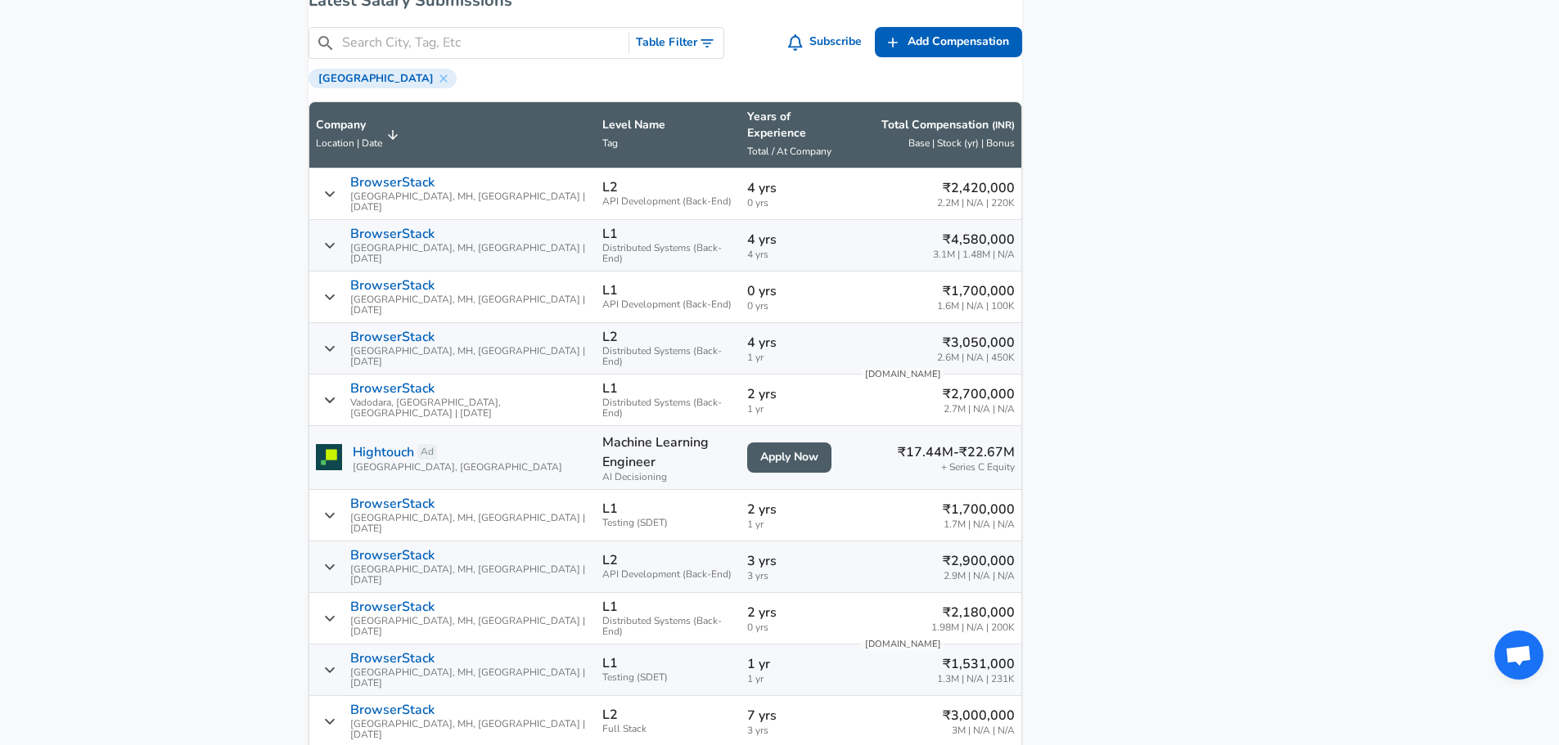
click at [515, 53] on input "Search City, Tag, Etc" at bounding box center [482, 43] width 281 height 20
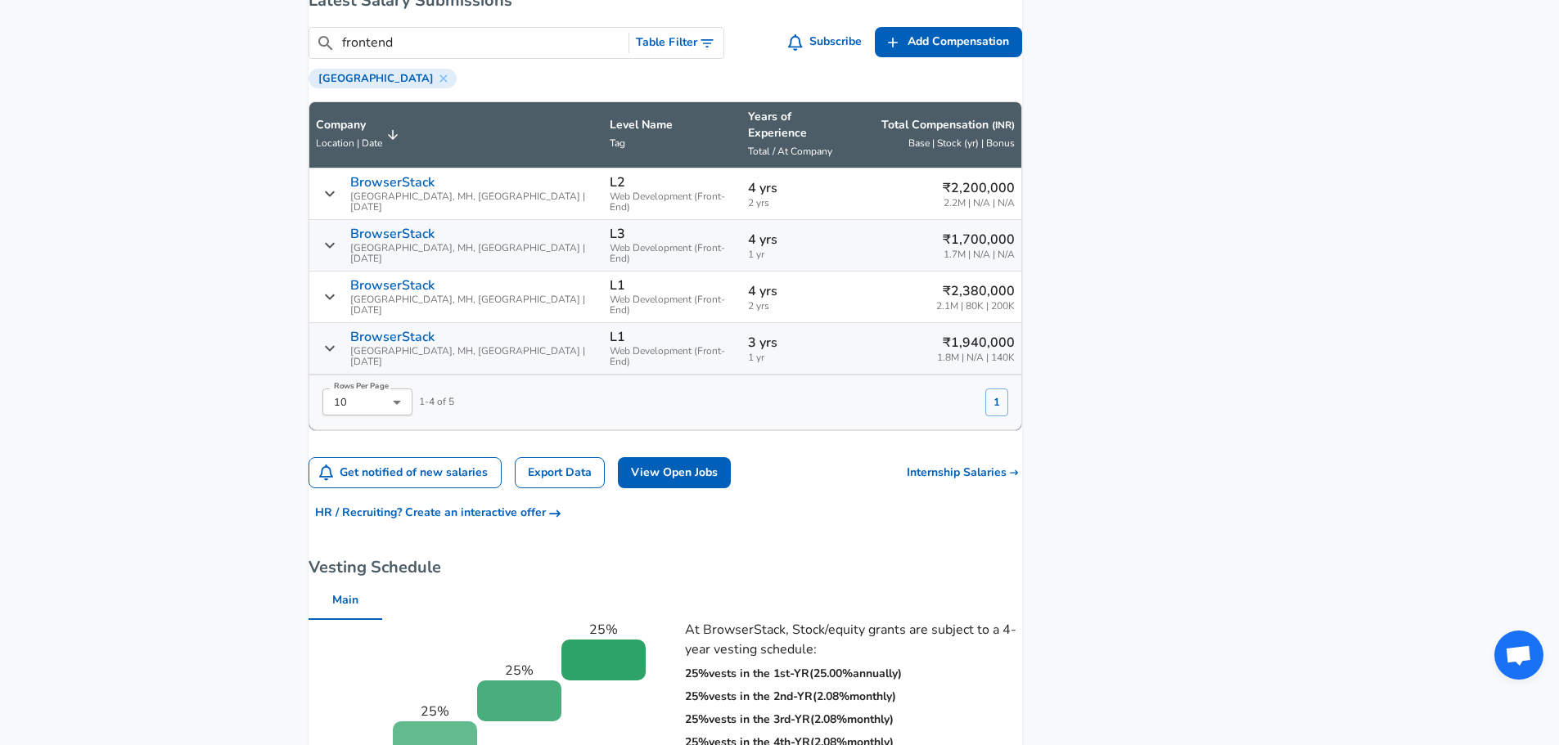
type input "frontend"
click at [425, 227] on p "BrowserStack" at bounding box center [392, 234] width 84 height 15
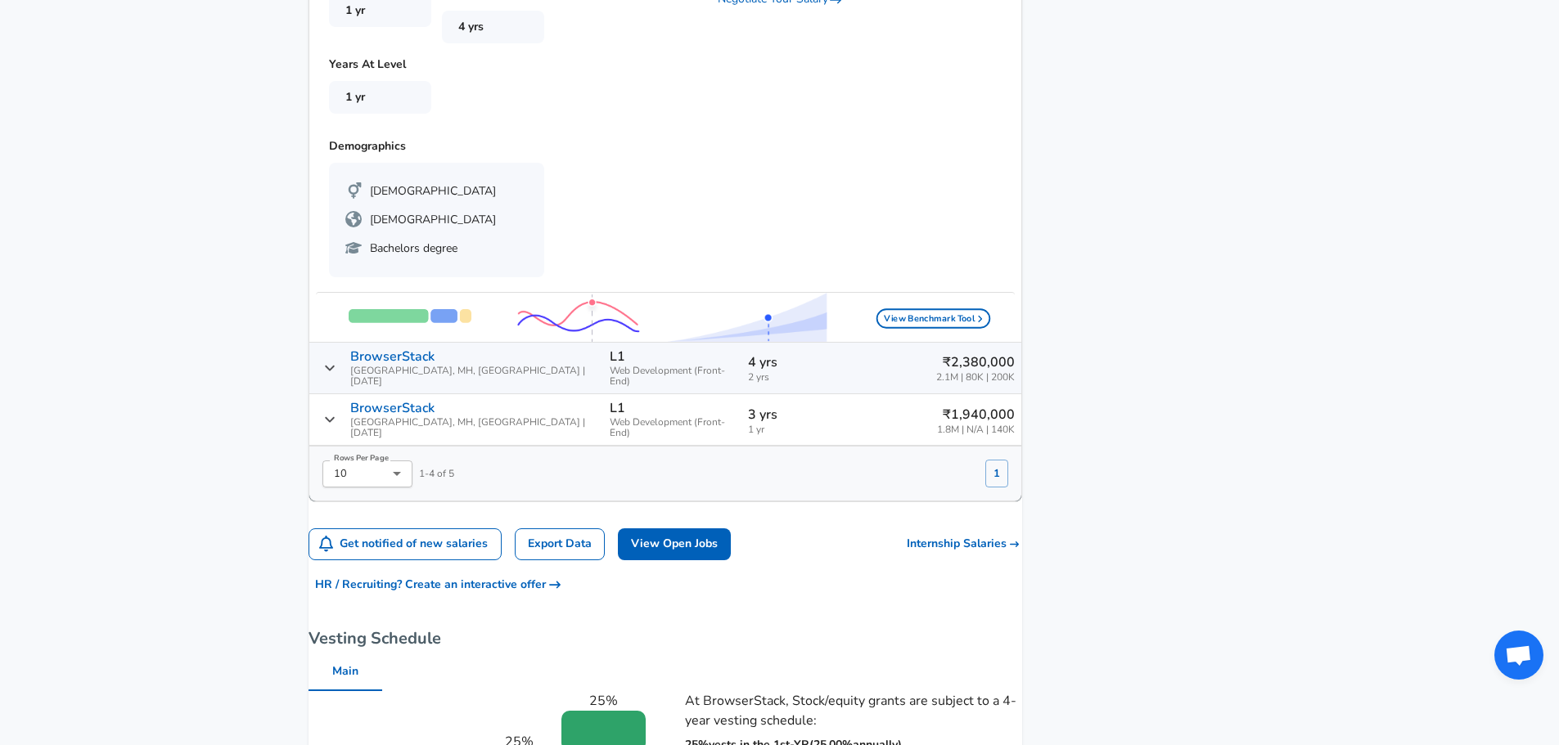
scroll to position [1909, 0]
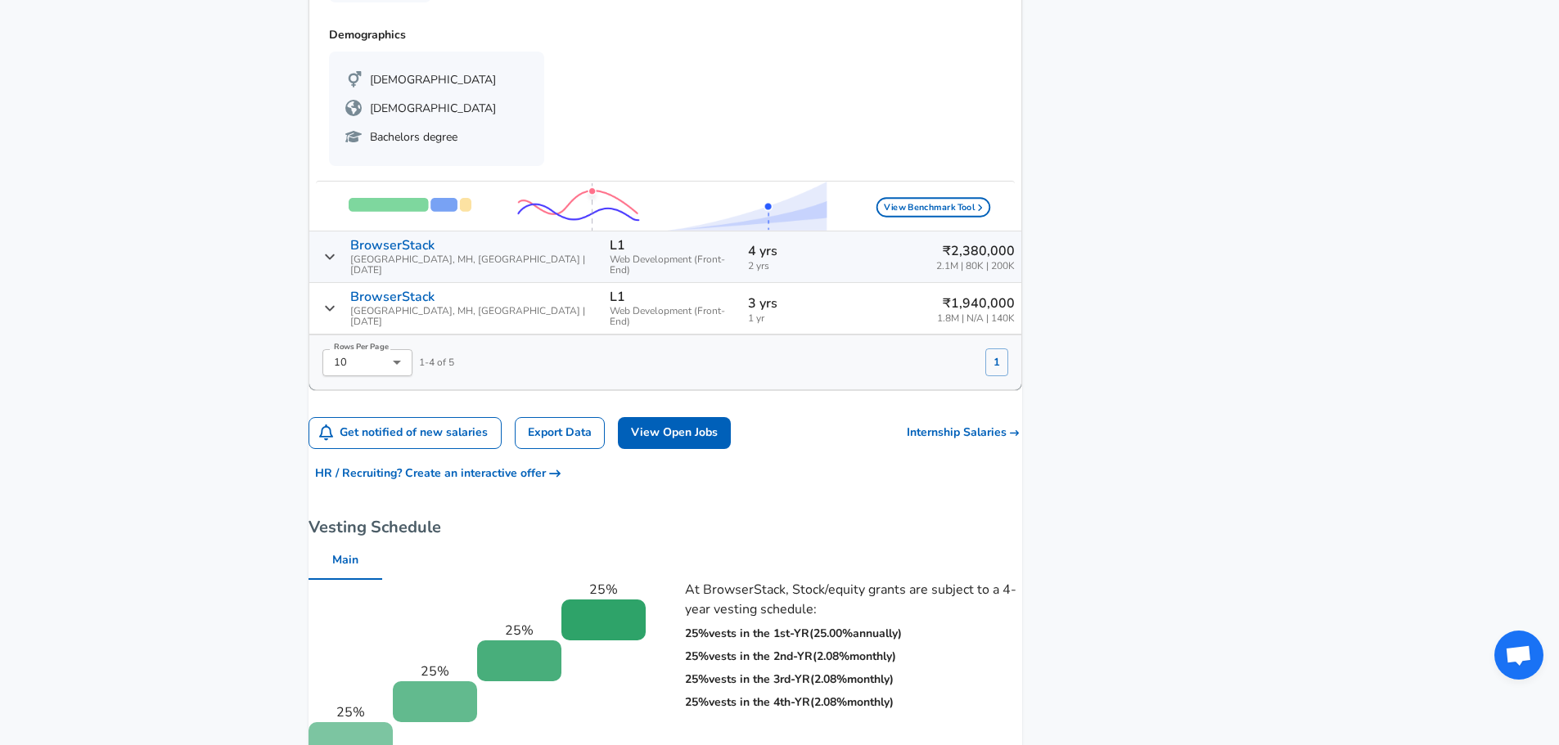
click at [434, 290] on p "BrowserStack" at bounding box center [392, 297] width 84 height 15
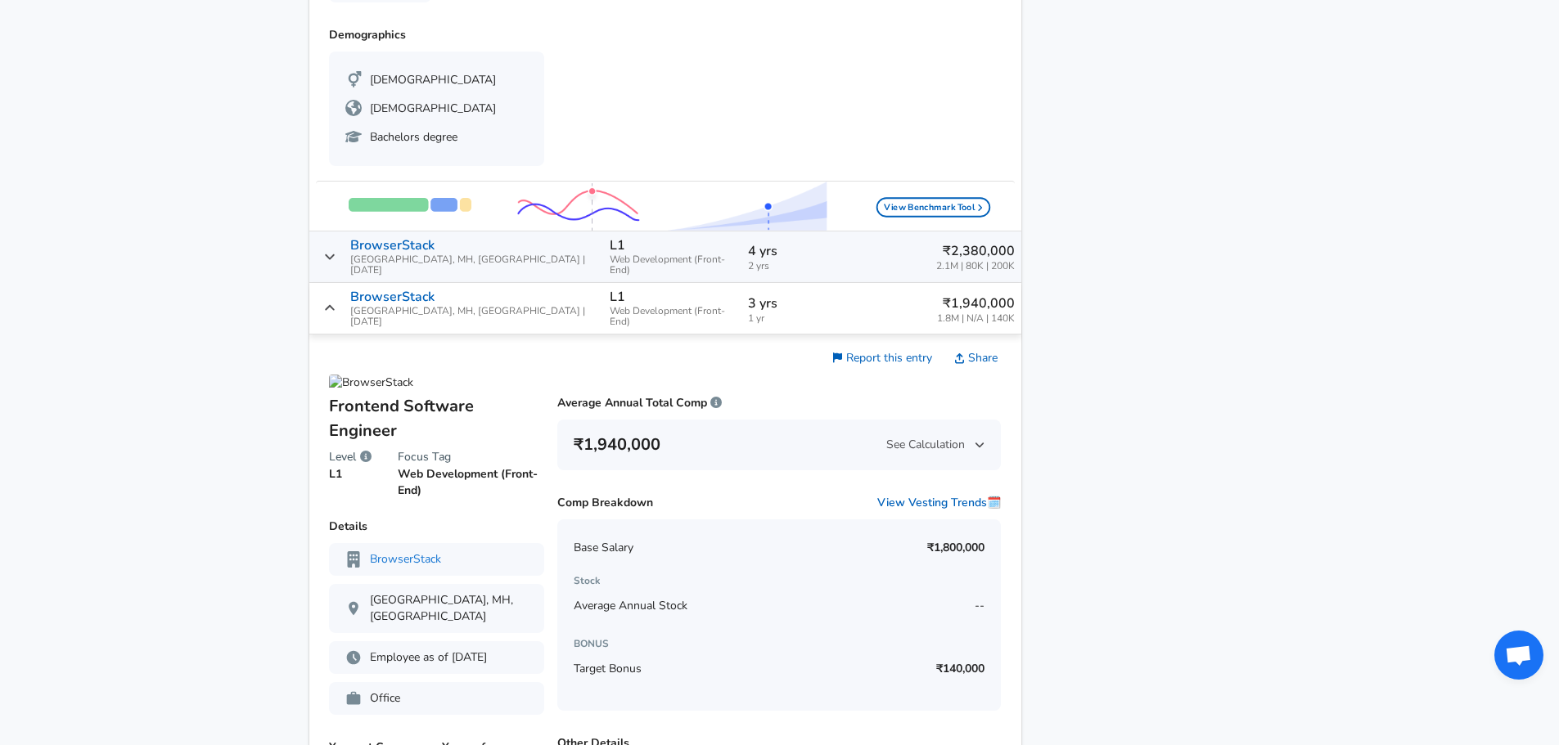
scroll to position [1091, 0]
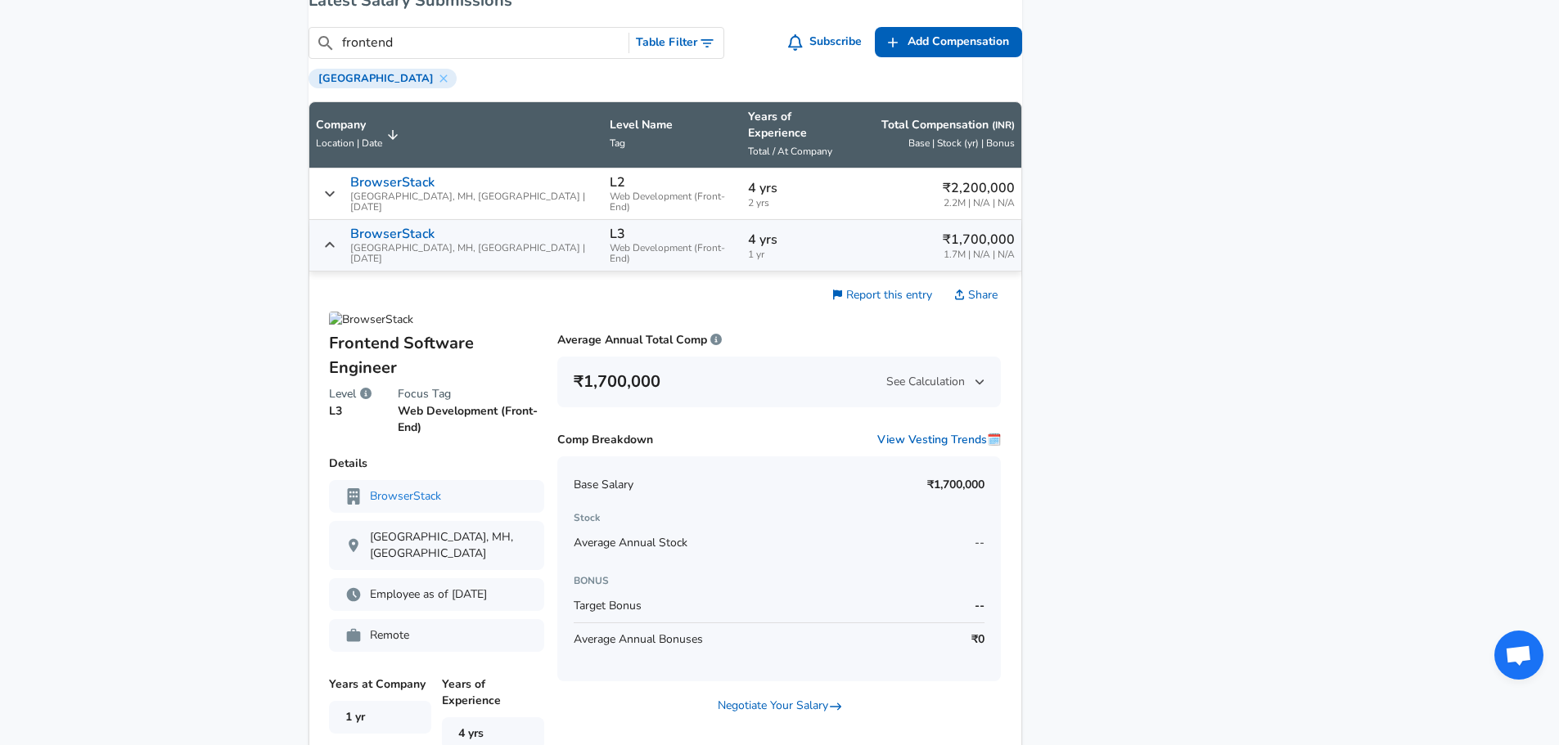
drag, startPoint x: 490, startPoint y: 60, endPoint x: 350, endPoint y: 57, distance: 139.9
click at [350, 53] on div "​ frontend" at bounding box center [469, 43] width 321 height 20
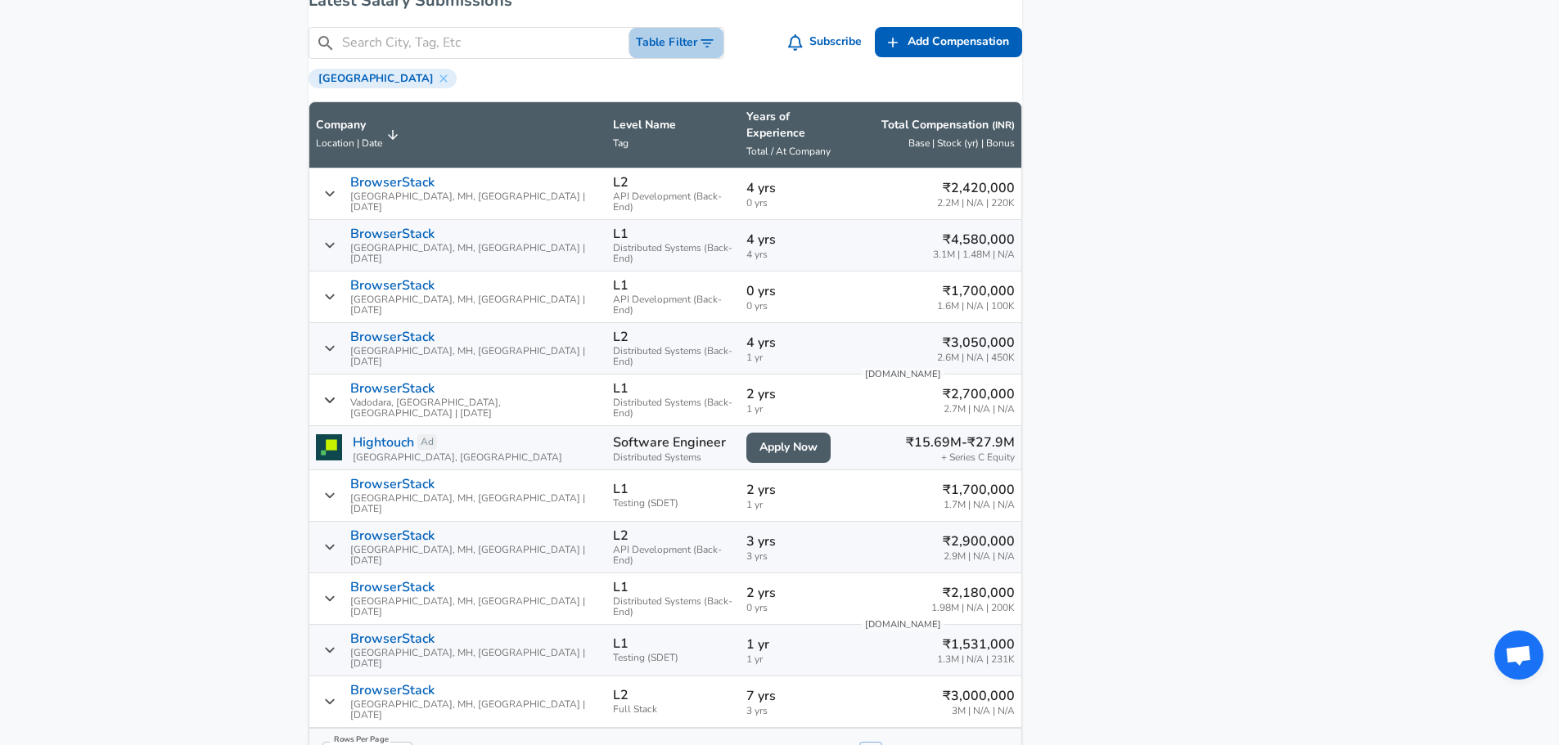
click at [686, 51] on button "Table Filter" at bounding box center [676, 43] width 94 height 30
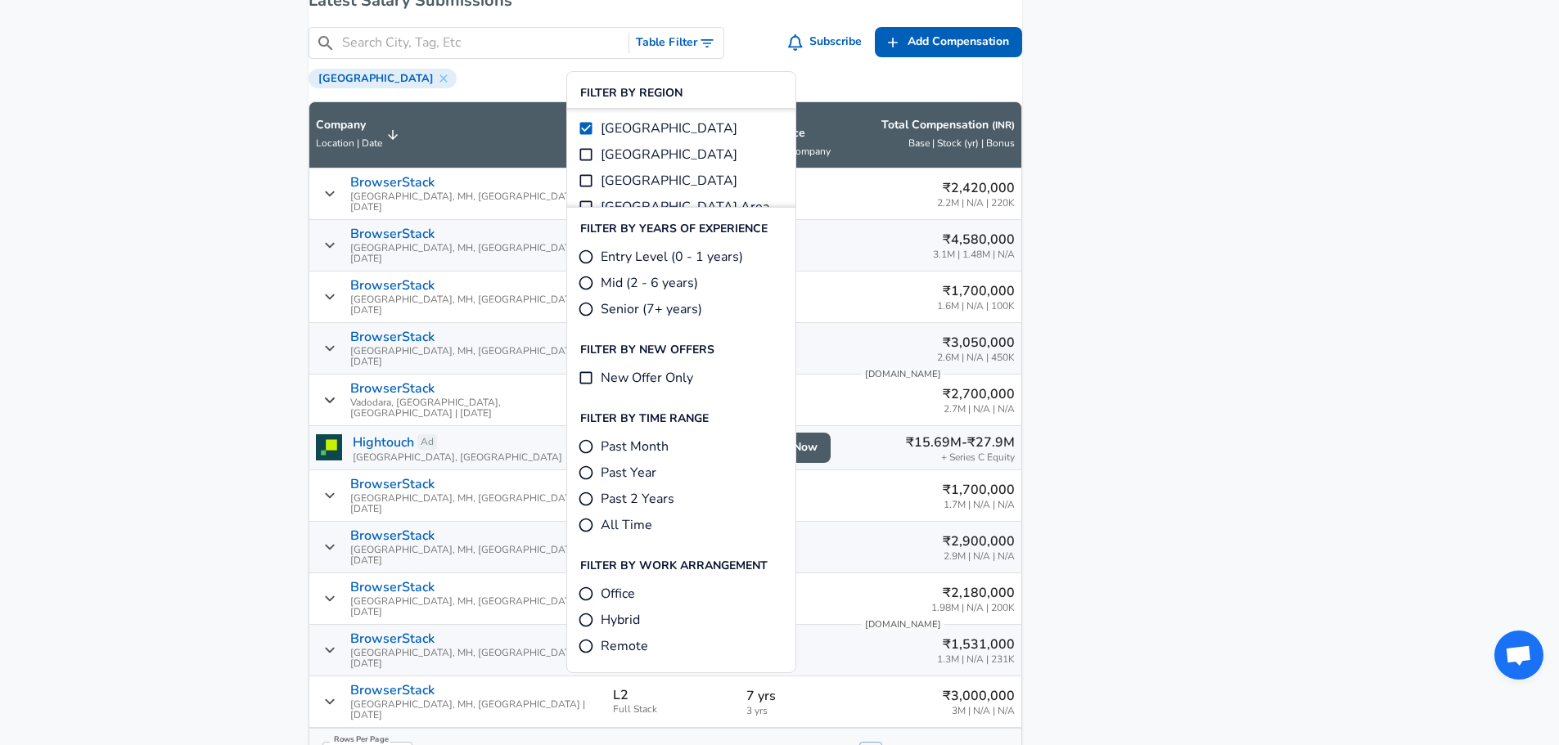
click at [596, 278] on label "Mid (2 - 6 years)" at bounding box center [638, 283] width 120 height 20
click at [594, 278] on input "Mid (2 - 6 years)" at bounding box center [586, 283] width 16 height 16
radio input "true"
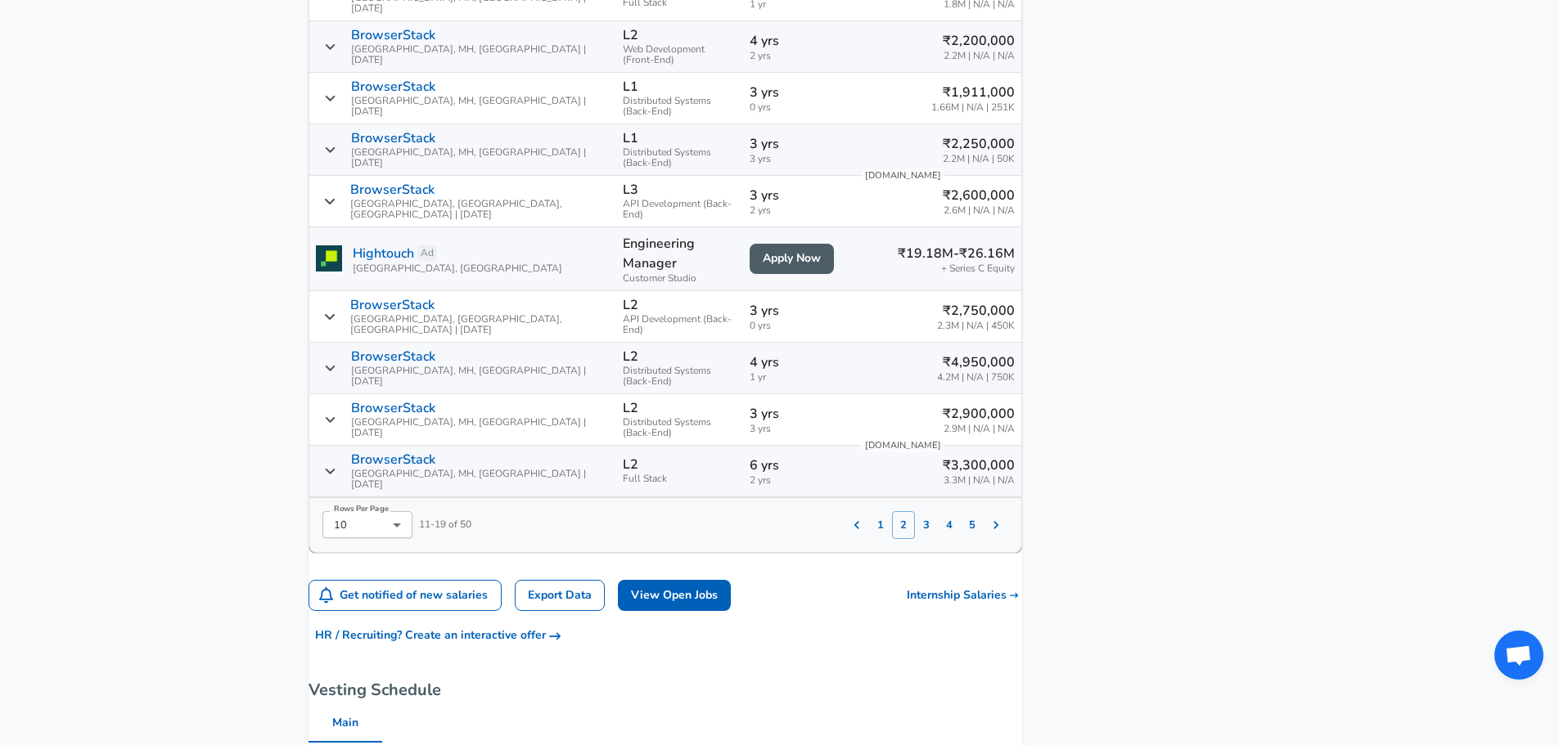
scroll to position [1328, 0]
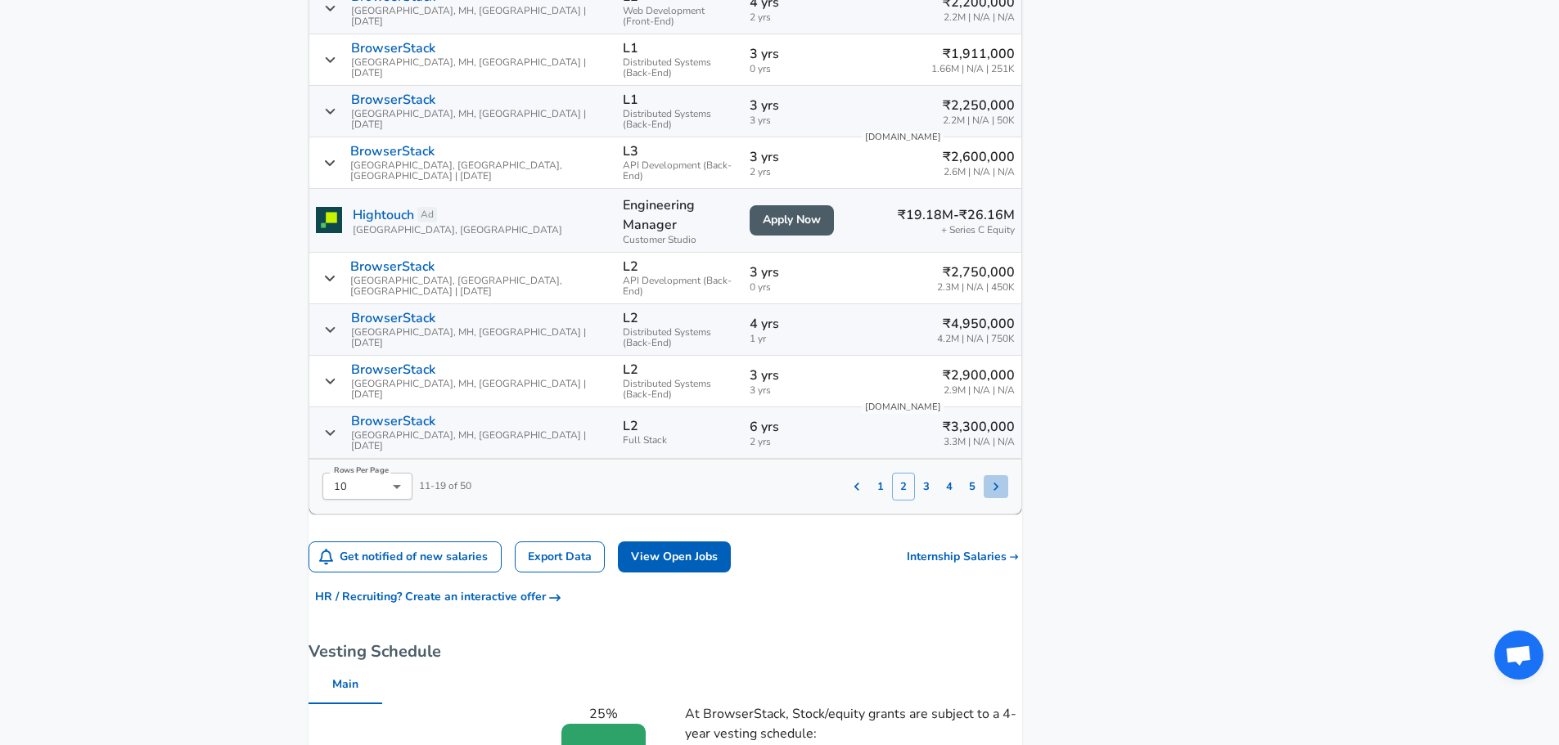
click at [985, 475] on button "Salary Submissions" at bounding box center [995, 486] width 25 height 23
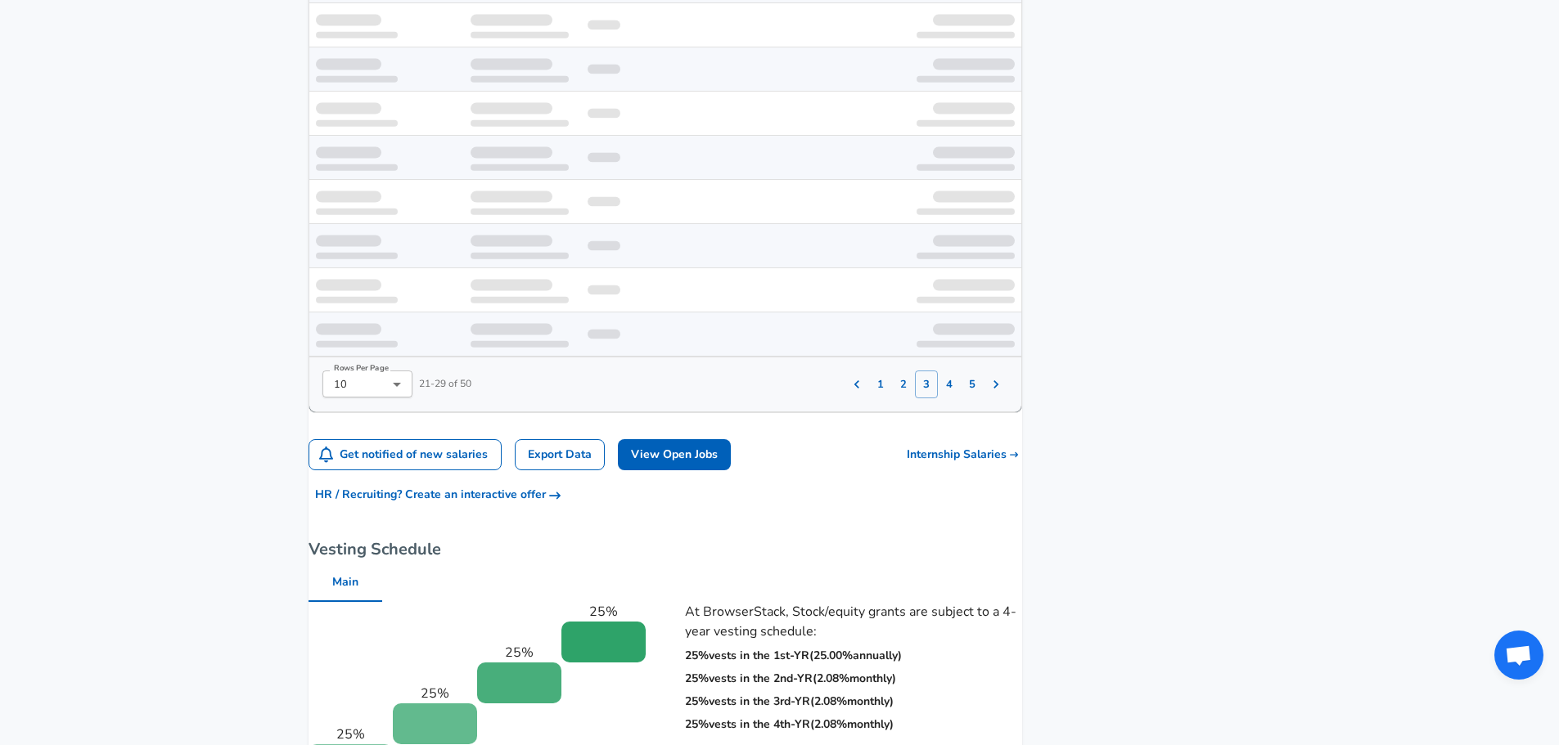
scroll to position [1192, 0]
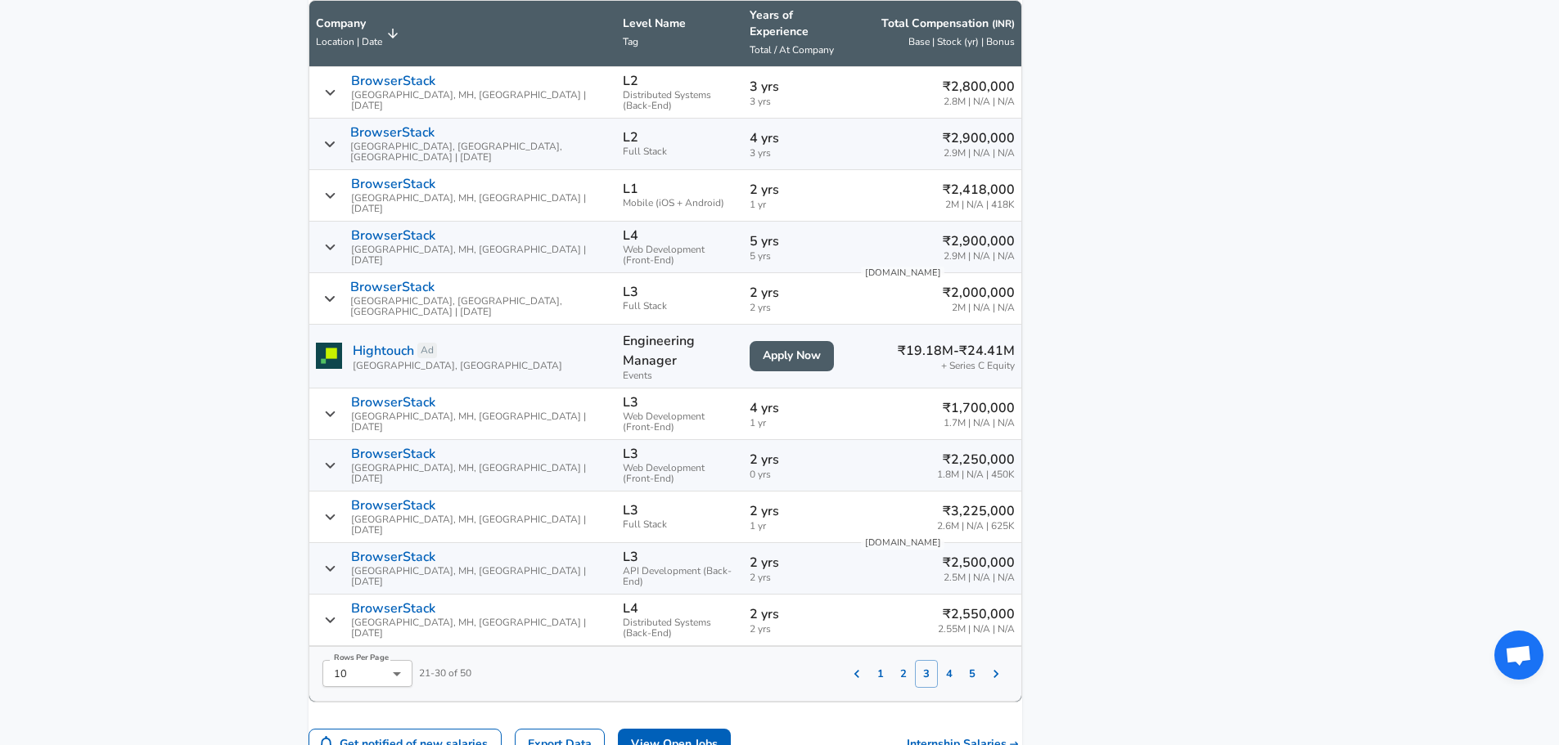
click at [988, 666] on icon "Salary Submissions" at bounding box center [996, 674] width 16 height 16
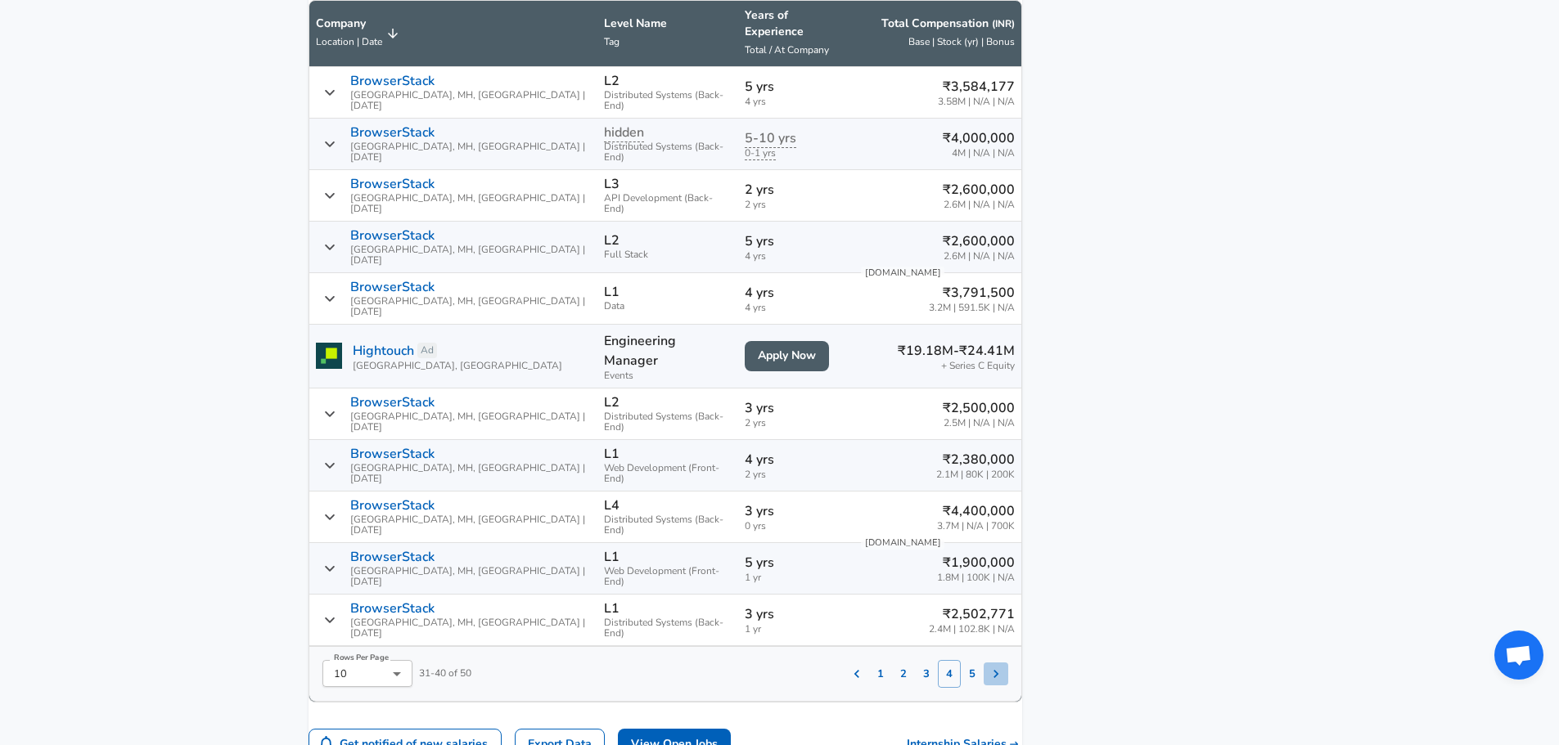
click at [993, 670] on icon "Salary Submissions" at bounding box center [995, 674] width 5 height 8
